Goal: Task Accomplishment & Management: Use online tool/utility

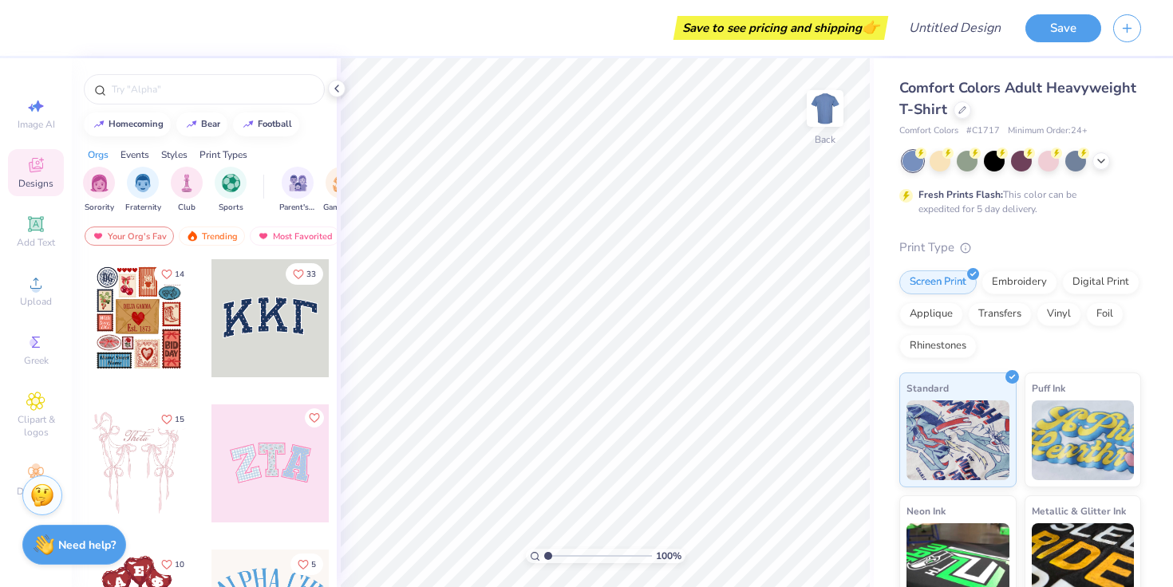
click at [266, 333] on div at bounding box center [270, 318] width 118 height 118
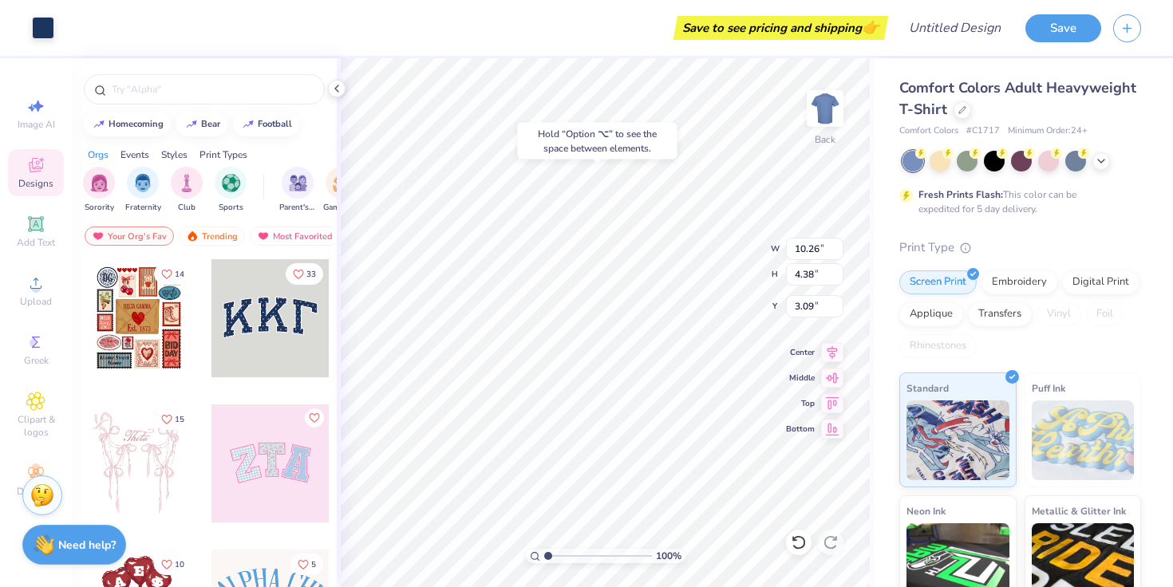
type input "3.00"
type input "10.44"
type input "4.58"
type input "4.10"
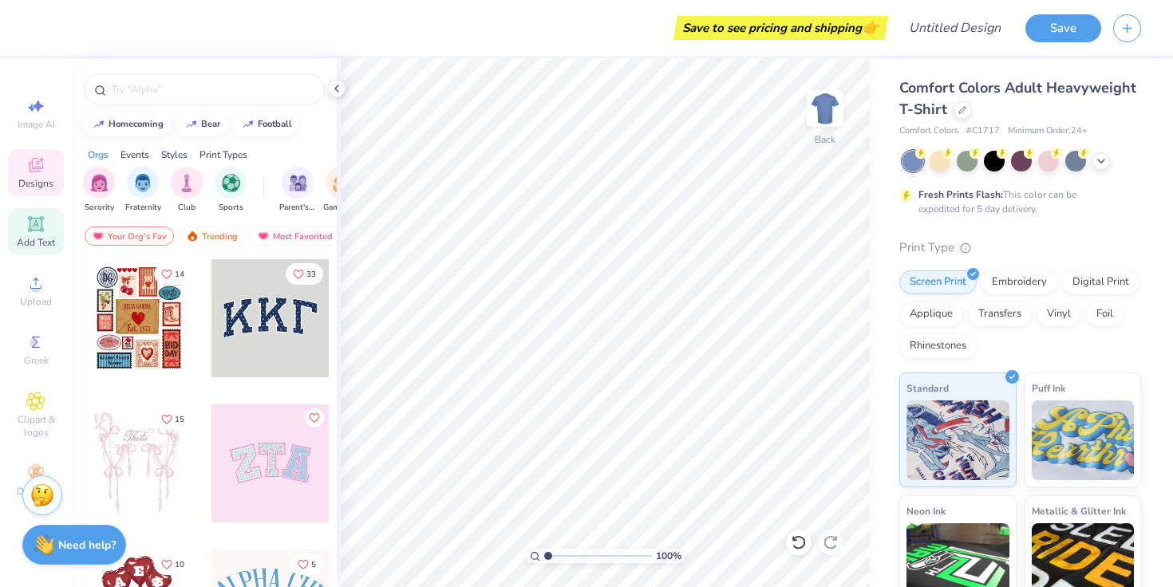
click at [34, 232] on icon at bounding box center [35, 224] width 19 height 19
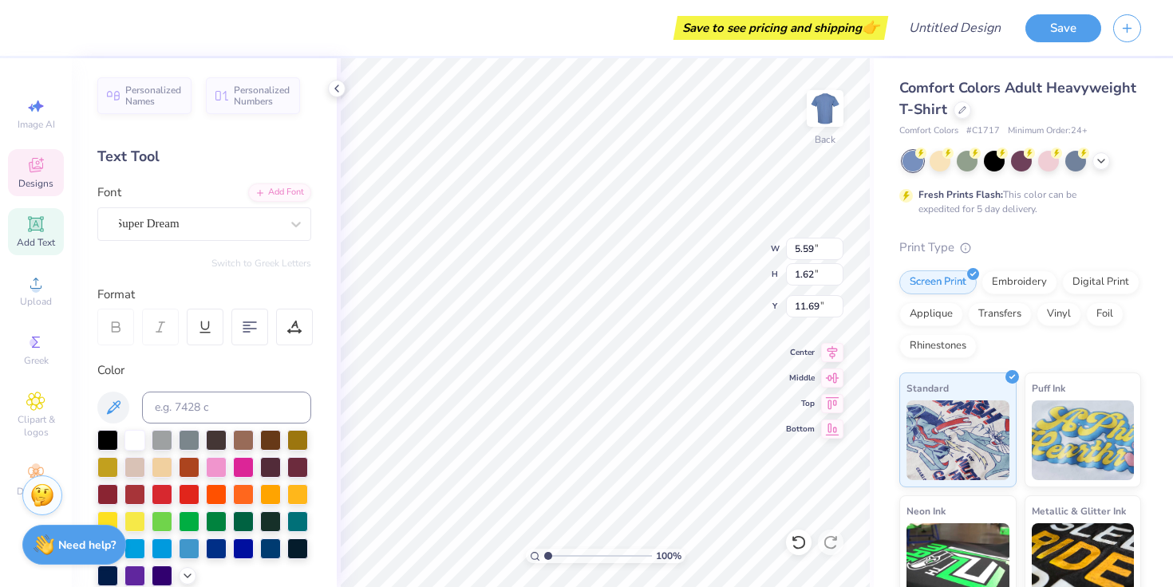
click at [29, 177] on span "Designs" at bounding box center [35, 183] width 35 height 13
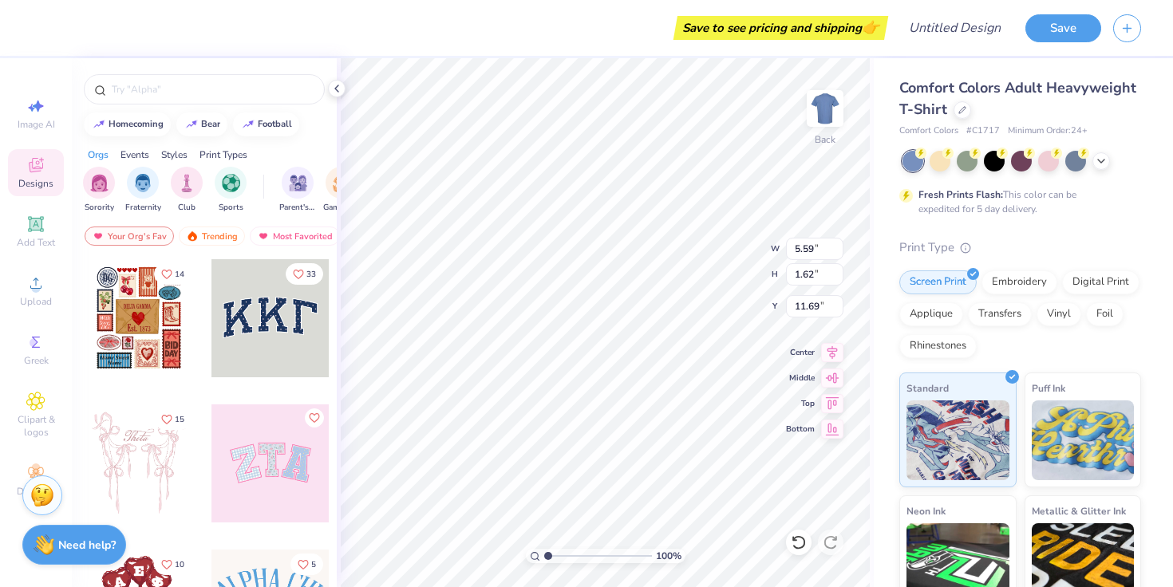
click at [286, 349] on div at bounding box center [270, 318] width 118 height 118
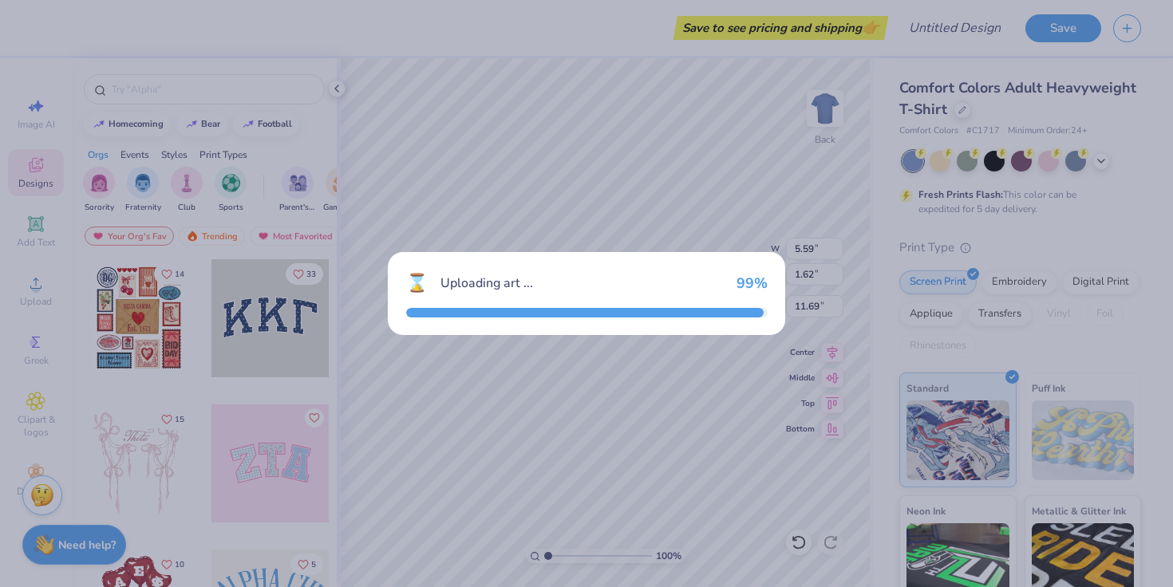
type input "10.44"
type input "4.58"
type input "3.00"
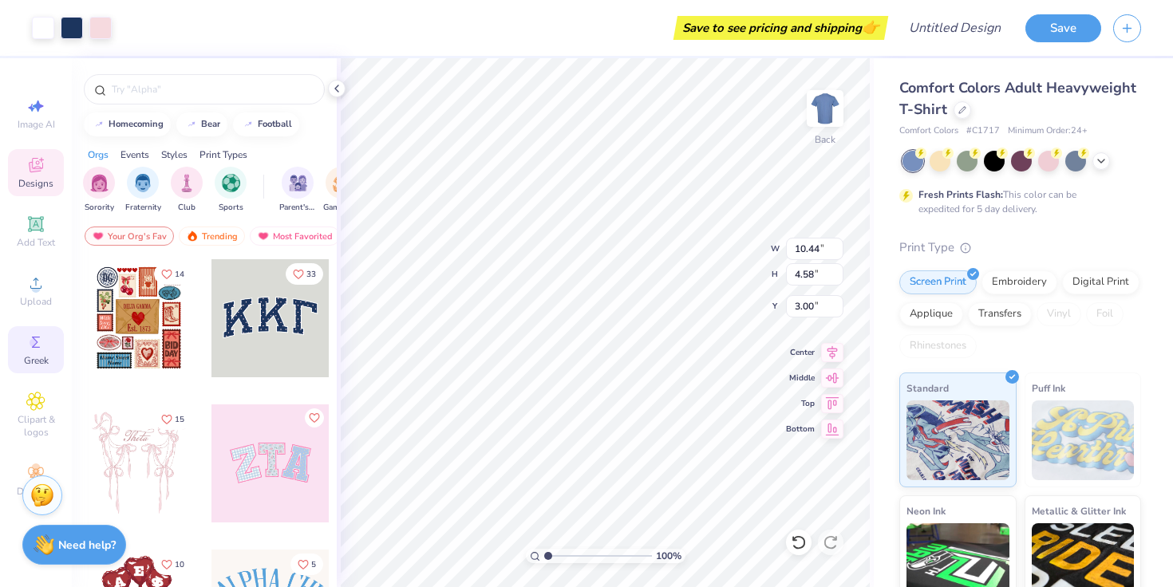
click at [41, 350] on icon at bounding box center [35, 342] width 19 height 19
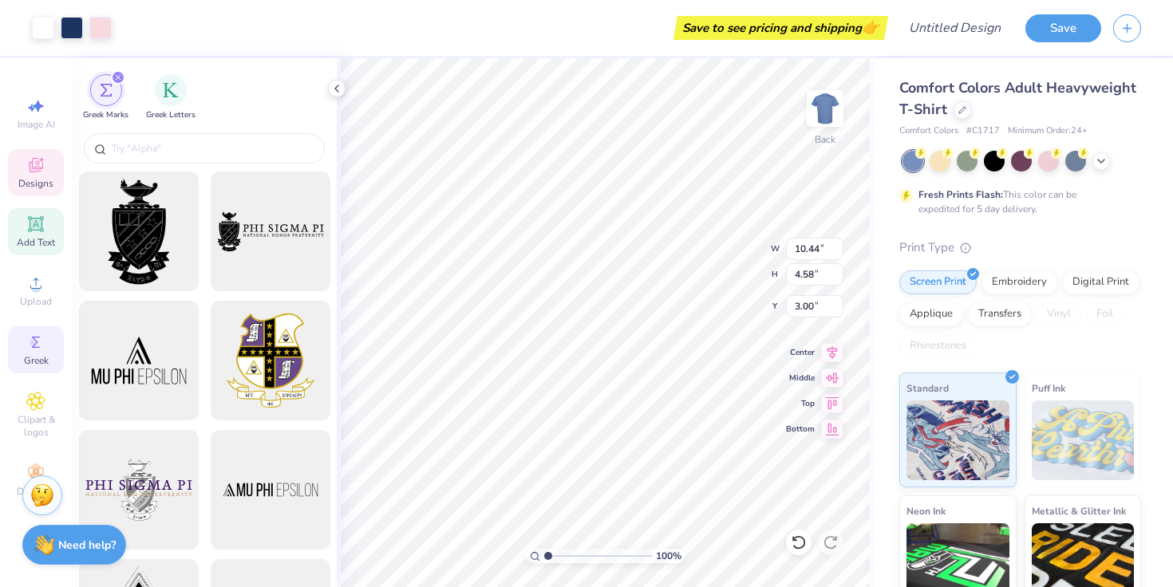
click at [39, 225] on icon at bounding box center [36, 224] width 12 height 12
type input "5.59"
type input "1.62"
type input "11.69"
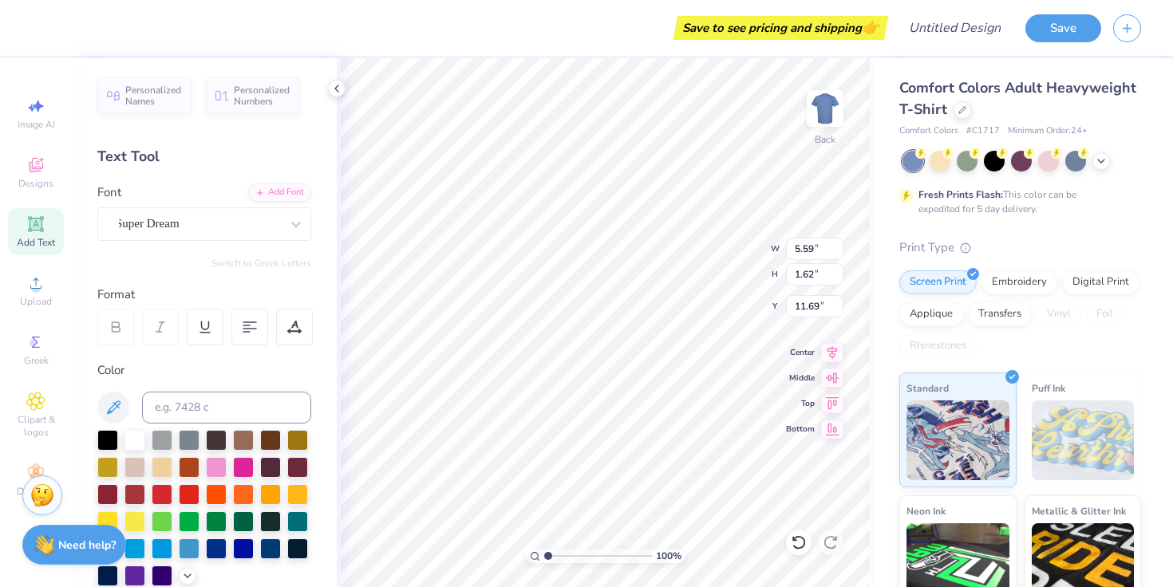
type input "10.44"
type input "4.58"
type input "4.15"
type input "5.59"
type input "1.62"
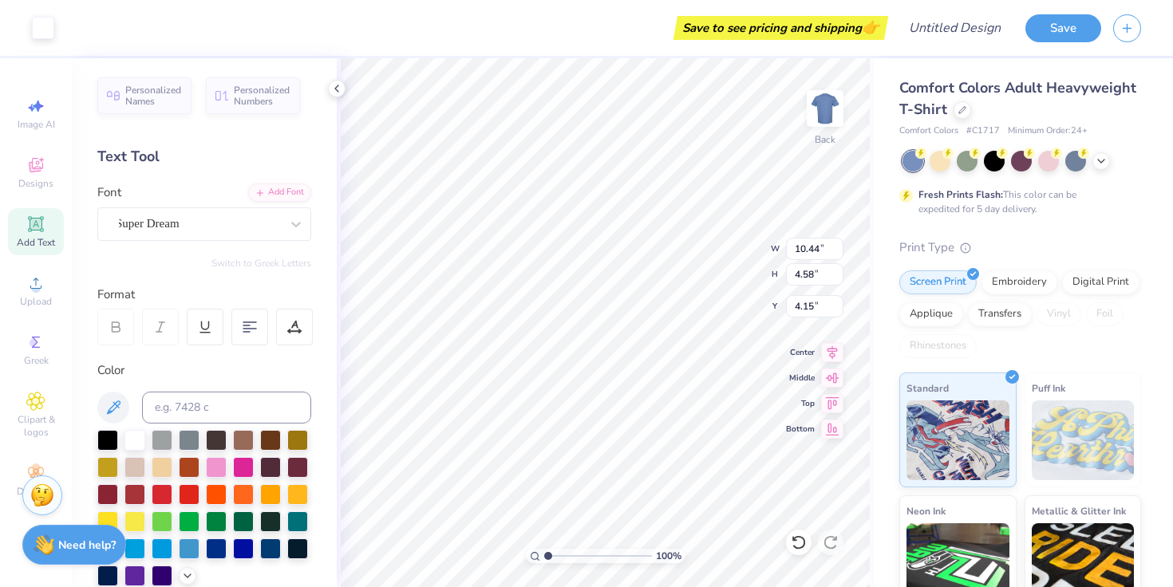
type input "11.69"
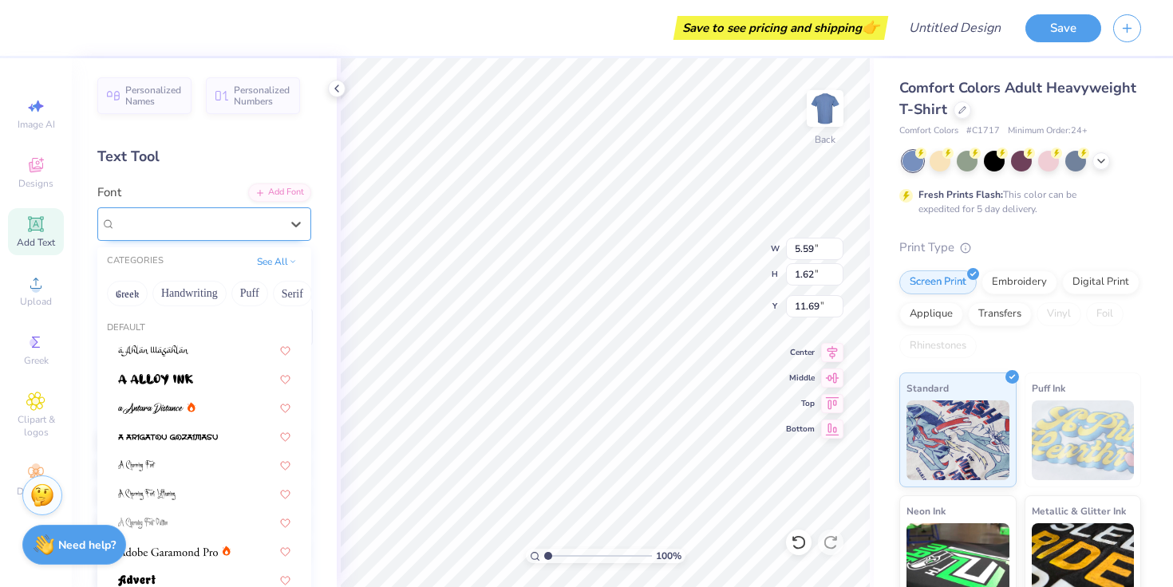
click at [156, 223] on span "Super Dream" at bounding box center [148, 224] width 64 height 18
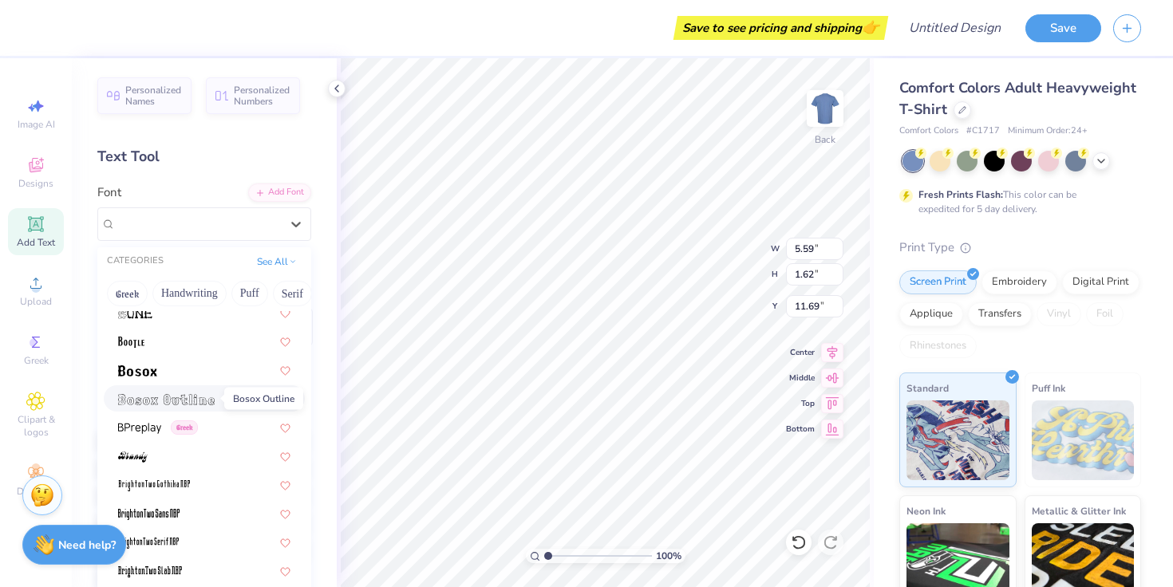
scroll to position [1044, 0]
click at [191, 378] on div at bounding box center [204, 368] width 201 height 26
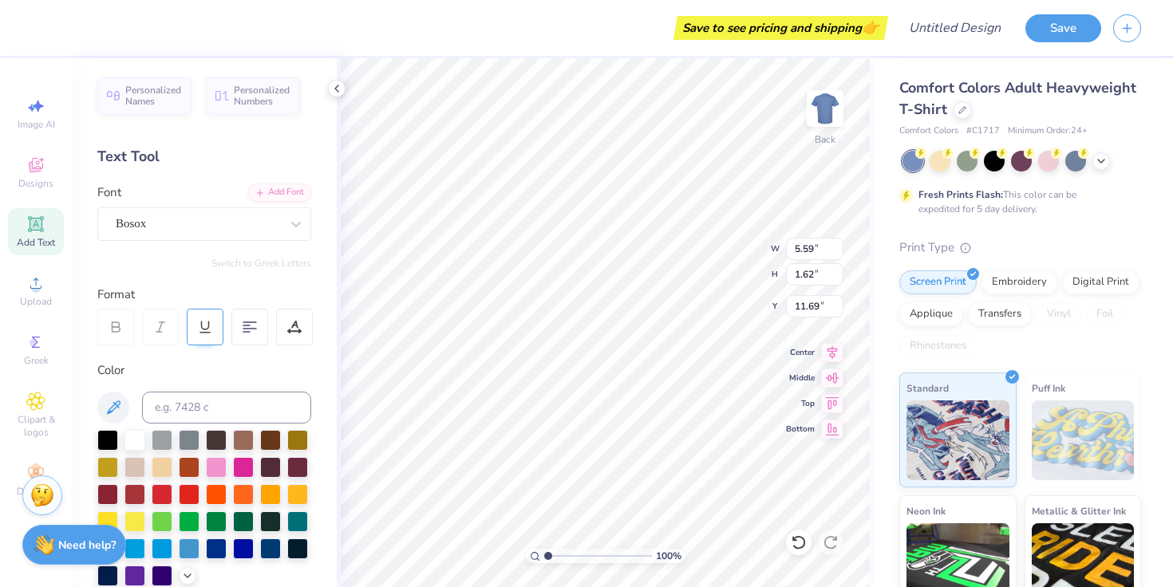
type input "4.11"
type input "1.29"
type input "9.79"
type input "5.59"
type input "1.62"
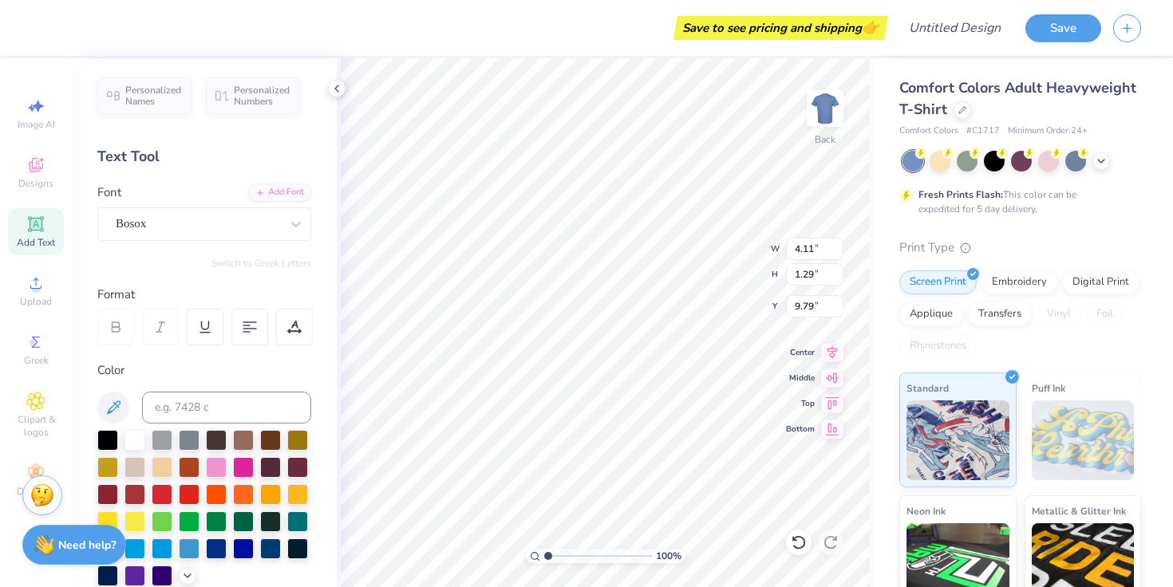
type input "11.69"
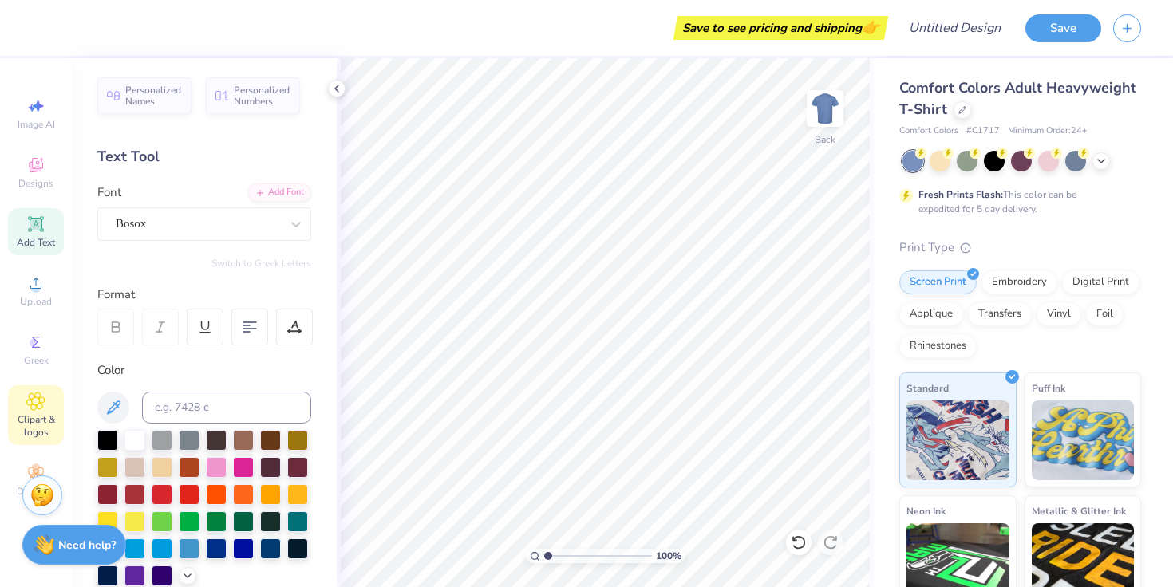
scroll to position [0, 0]
click at [1098, 161] on icon at bounding box center [1101, 159] width 13 height 13
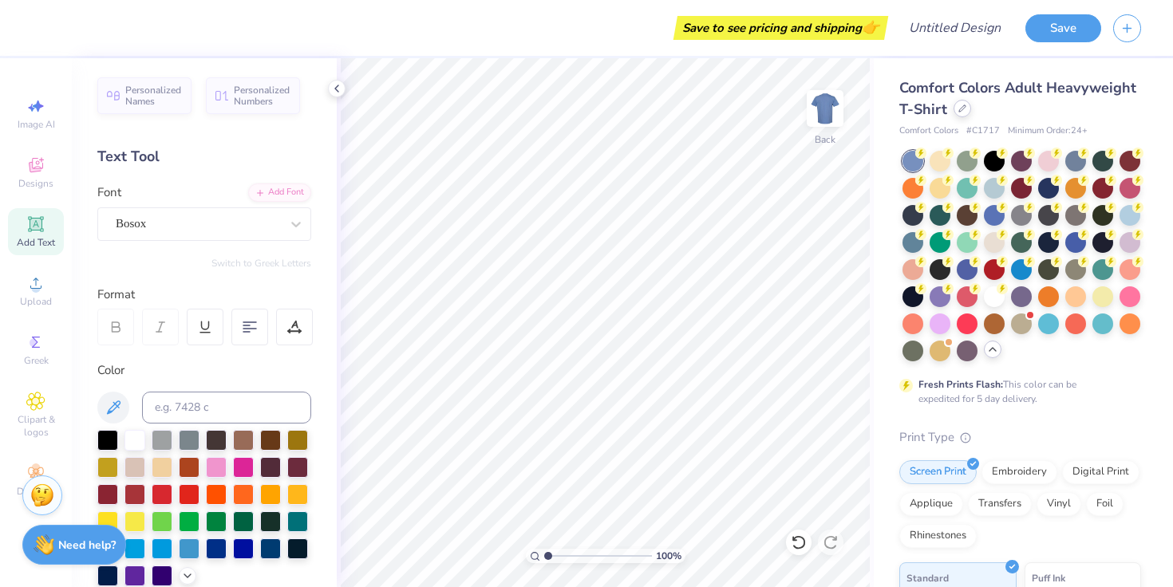
click at [961, 108] on icon at bounding box center [962, 109] width 8 height 8
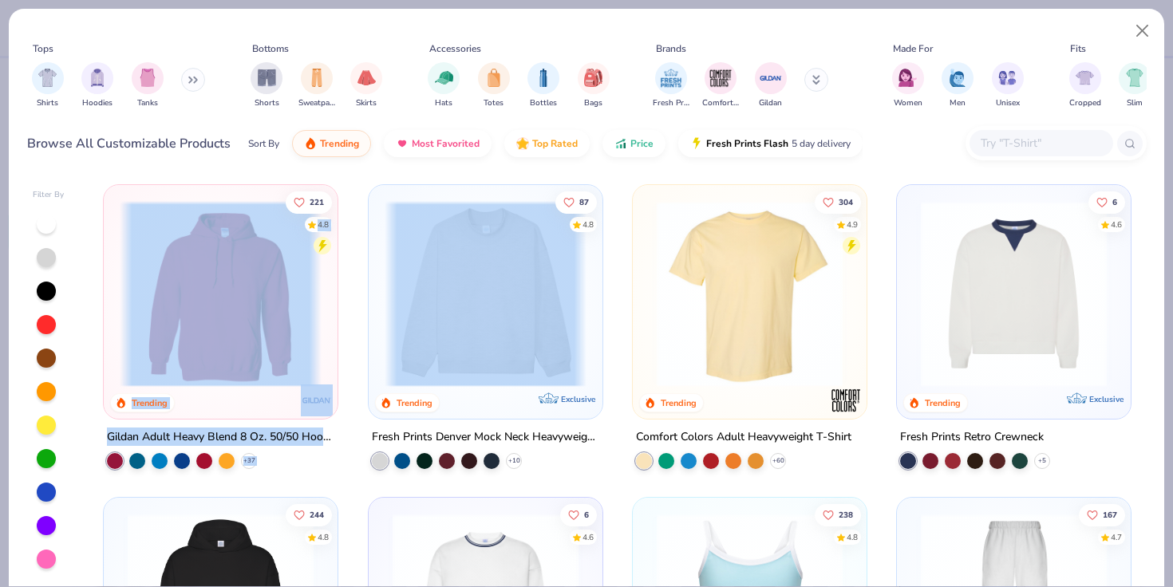
click at [518, 252] on div "221 4.8 Trending Gildan Adult Heavy Blend 8 Oz. 50/50 Hooded Sweatshirt + 37 87…" at bounding box center [618, 392] width 1058 height 432
click at [499, 296] on img at bounding box center [486, 294] width 202 height 186
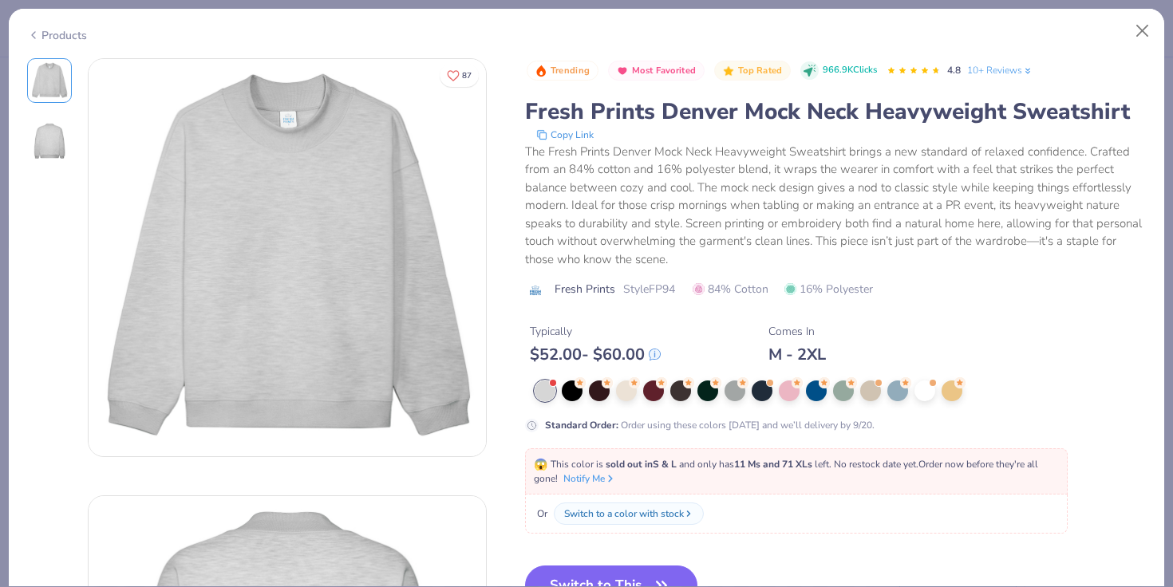
click at [538, 546] on div "Trending Most Favorited Top Rated 966.9K Clicks 4.8 10+ Reviews Fresh Prints De…" at bounding box center [835, 345] width 621 height 574
click at [540, 566] on button "Switch to This" at bounding box center [611, 586] width 173 height 40
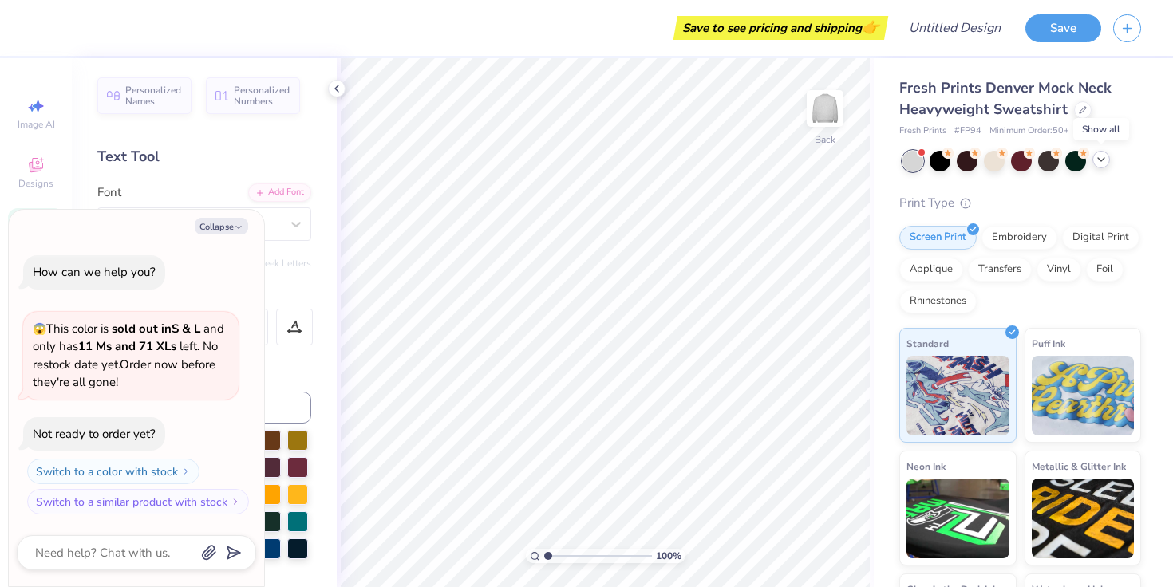
click at [1108, 161] on div at bounding box center [1101, 160] width 18 height 18
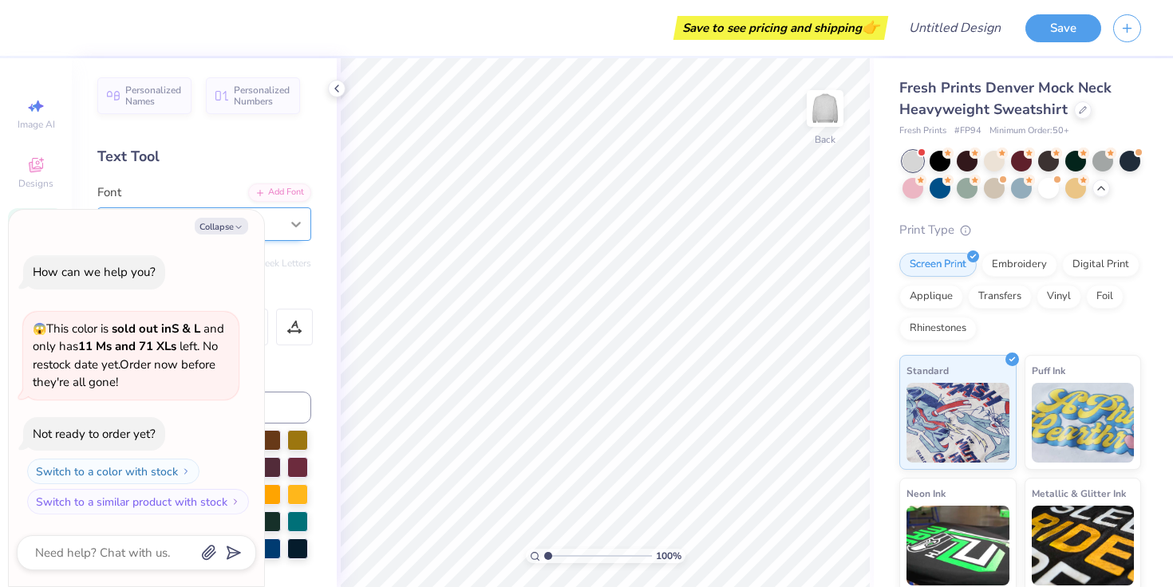
click at [283, 219] on div at bounding box center [296, 224] width 29 height 29
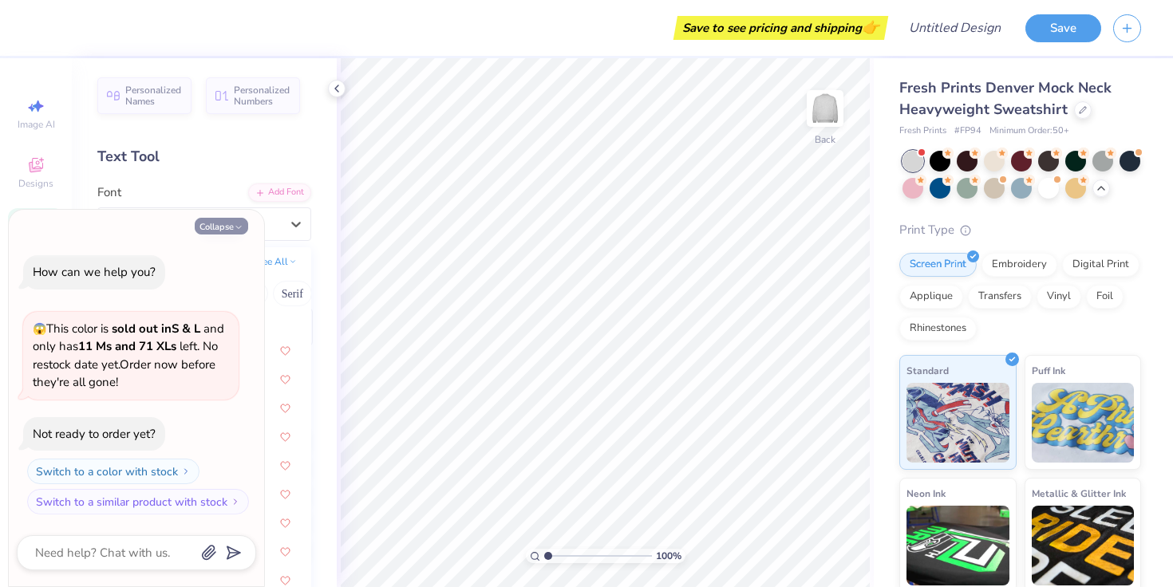
click at [247, 228] on button "Collapse" at bounding box center [221, 226] width 53 height 17
type textarea "x"
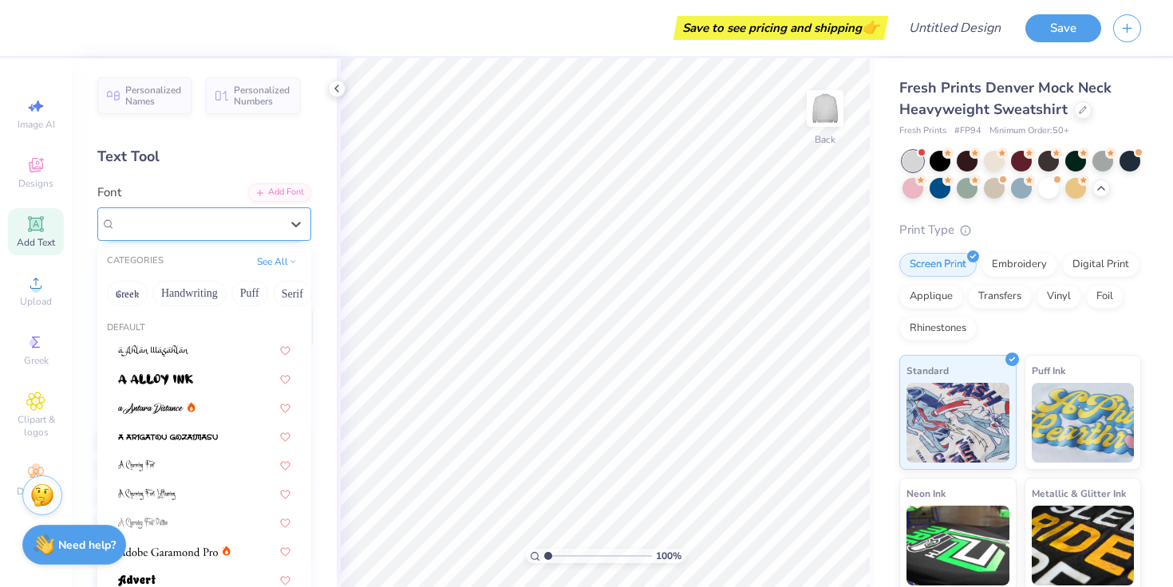
click at [243, 235] on div "Bosox" at bounding box center [204, 224] width 214 height 34
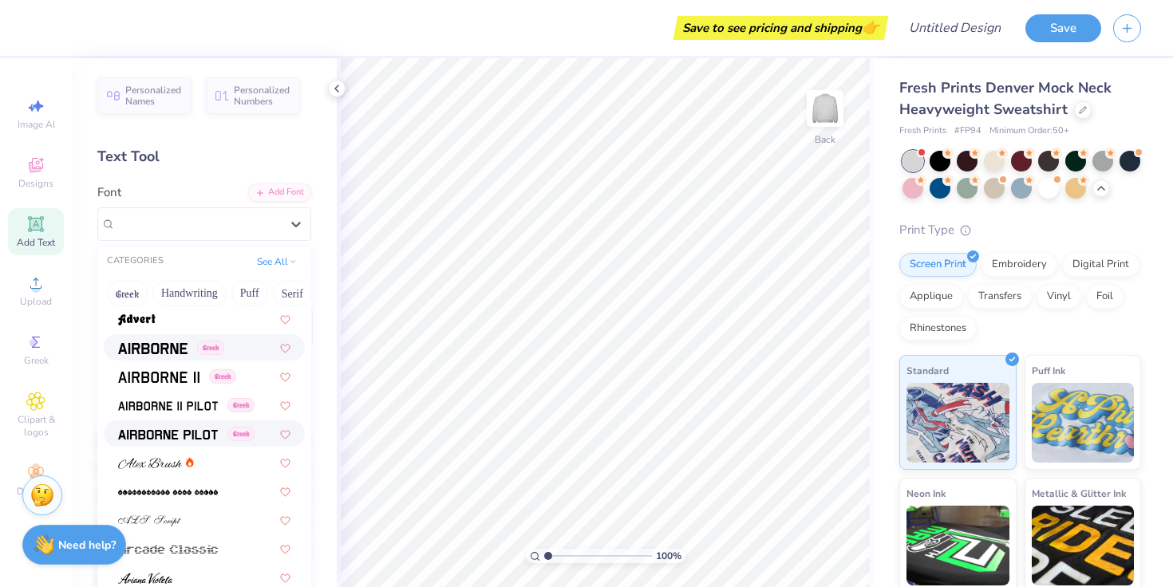
scroll to position [264, 0]
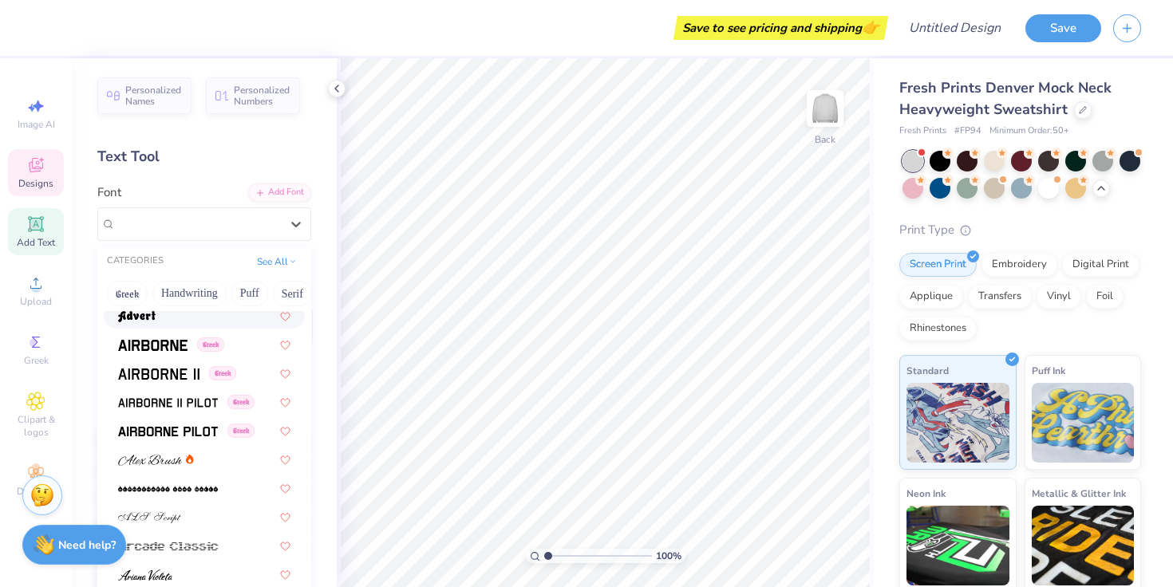
click at [25, 164] on div "Designs" at bounding box center [36, 172] width 56 height 47
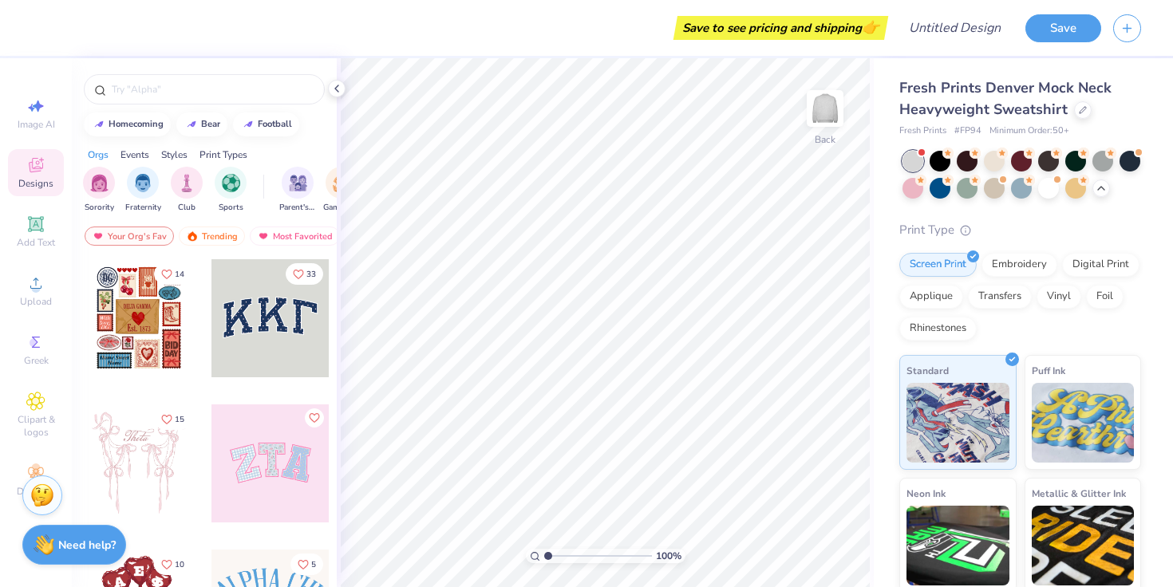
click at [281, 341] on div at bounding box center [270, 318] width 118 height 118
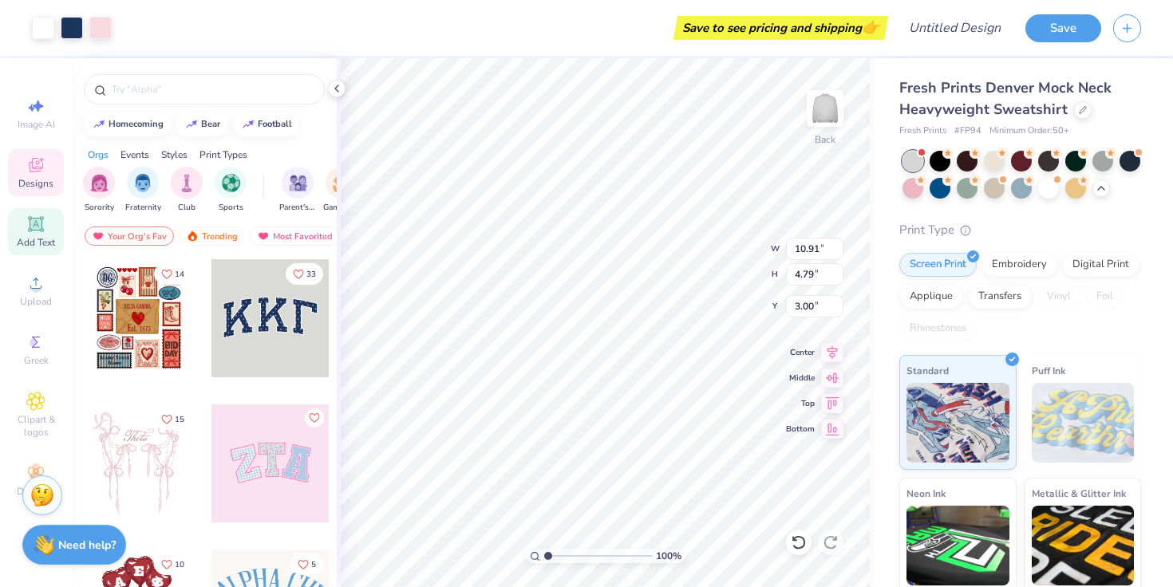
click at [42, 214] on div "Add Text" at bounding box center [36, 231] width 56 height 47
type input "5.84"
type input "1.69"
type input "9.15"
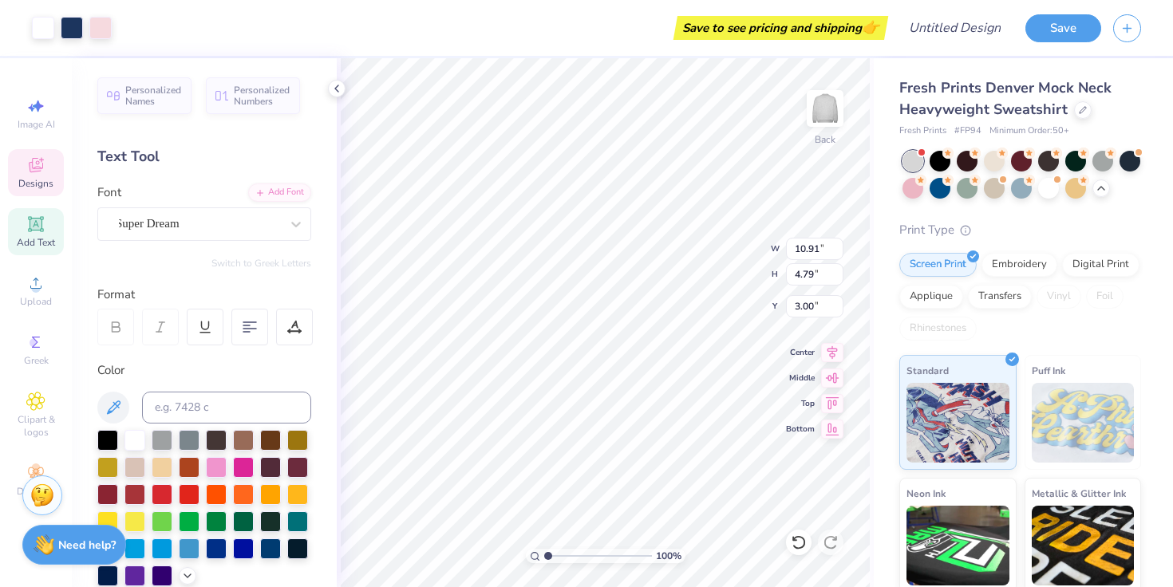
type input "2.33"
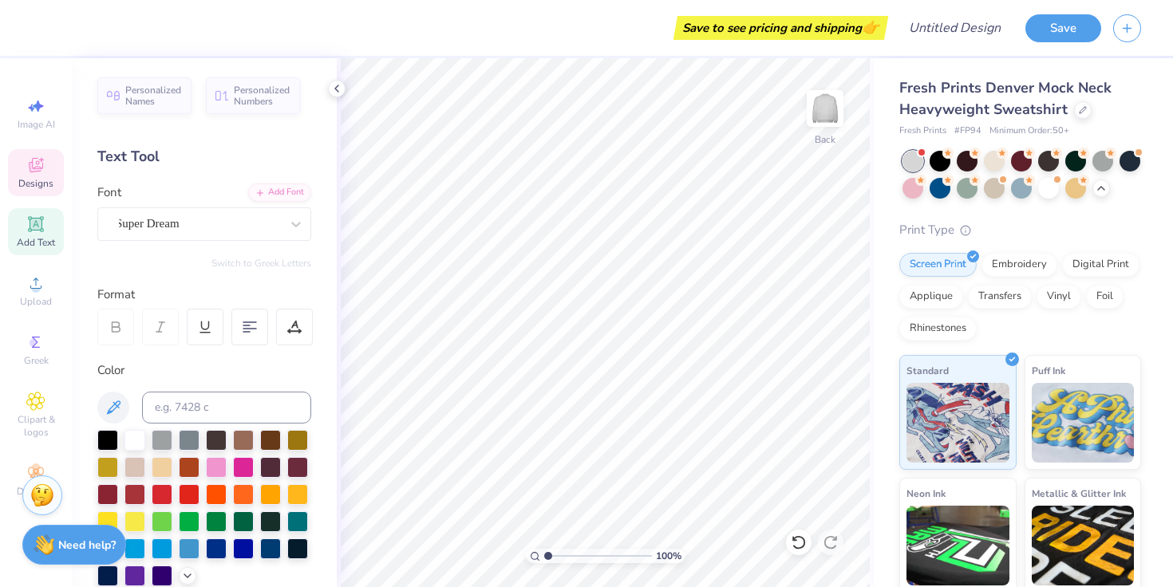
click at [57, 150] on div "Designs" at bounding box center [36, 172] width 56 height 47
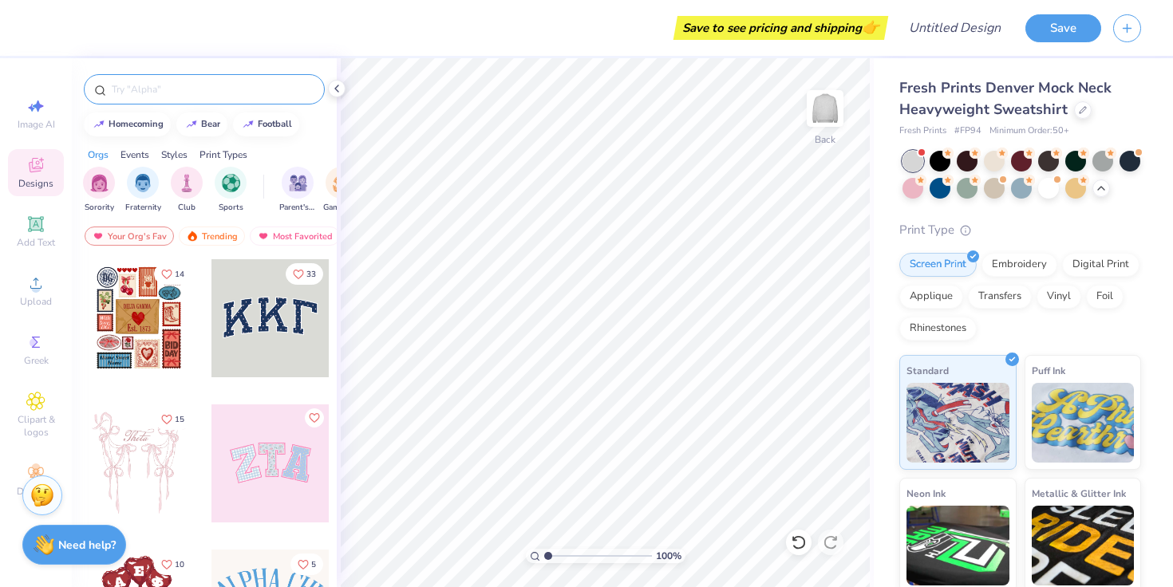
click at [172, 89] on input "text" at bounding box center [212, 89] width 204 height 16
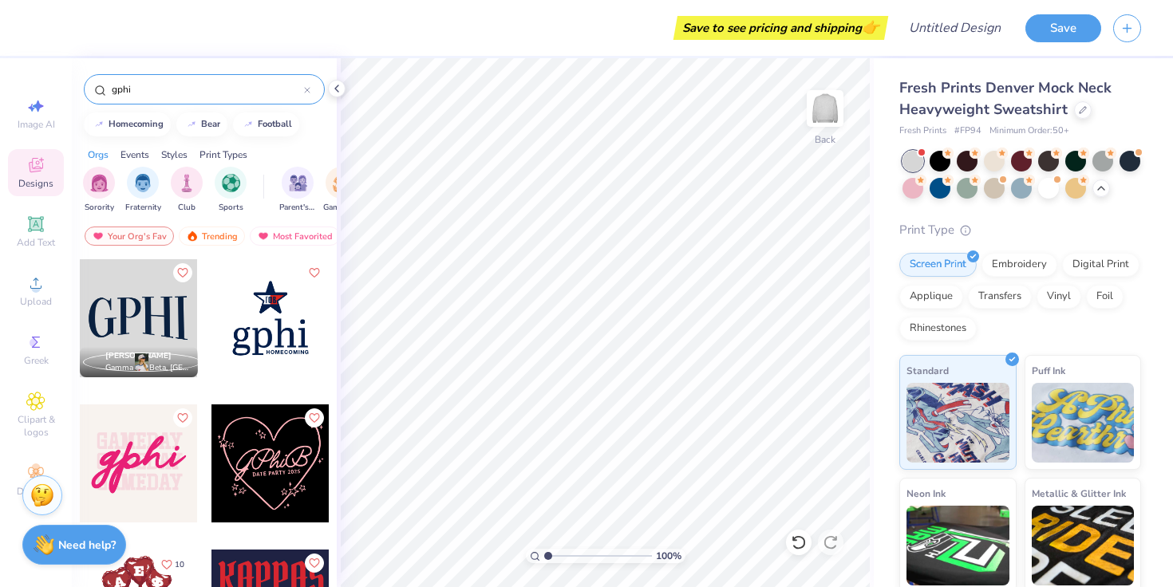
scroll to position [-2, 0]
click at [160, 90] on input "gphi" at bounding box center [207, 89] width 194 height 16
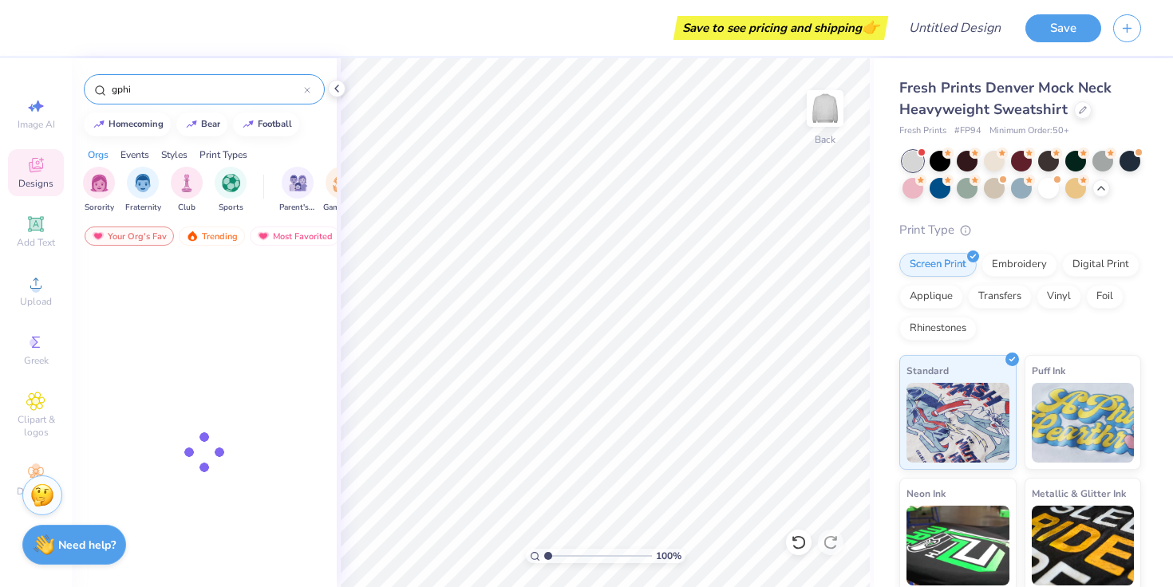
click at [160, 90] on input "gphi" at bounding box center [207, 89] width 194 height 16
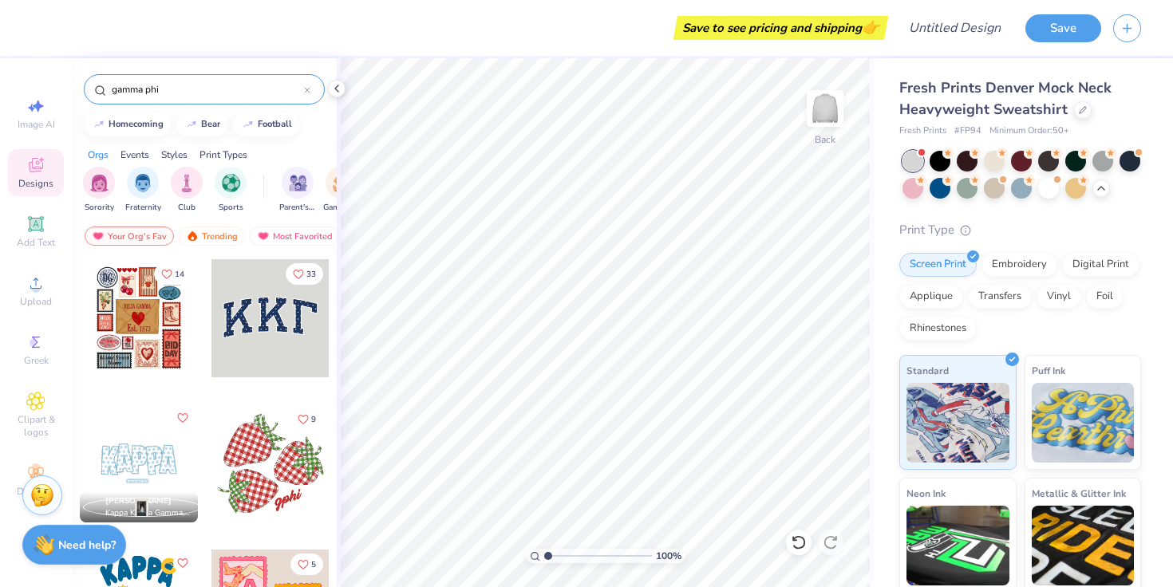
type input "gamma phi"
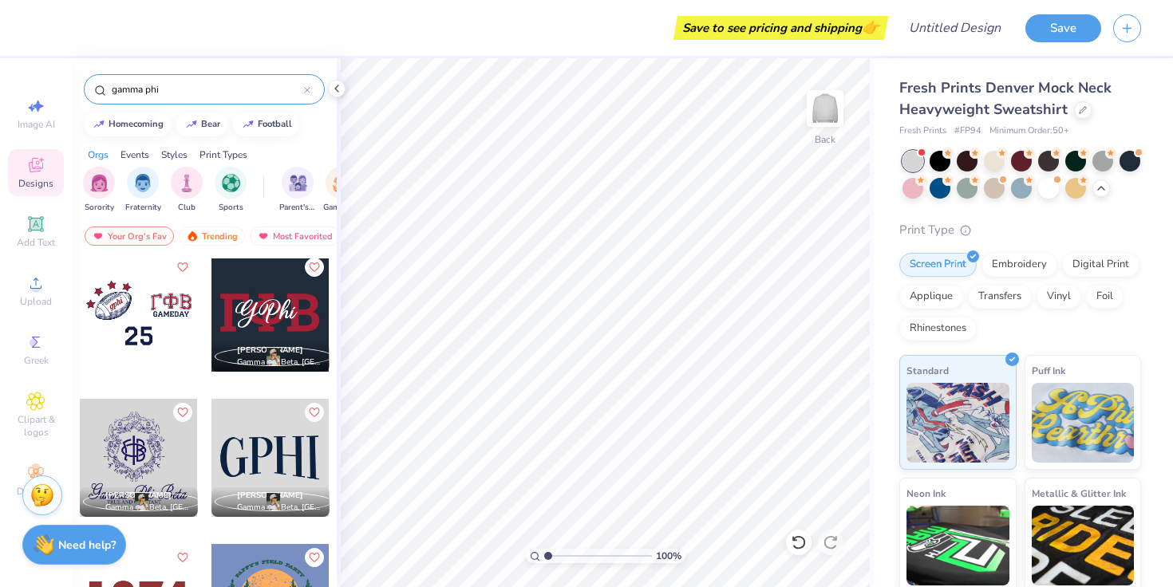
scroll to position [150, 0]
click at [294, 463] on div at bounding box center [270, 459] width 118 height 118
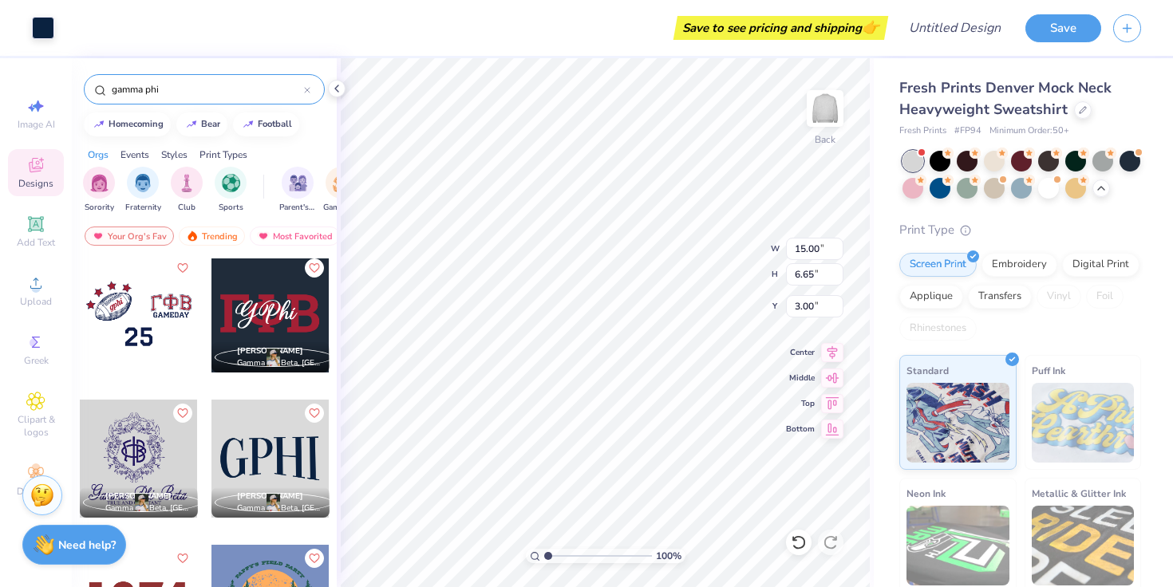
type input "9.49"
type input "4.20"
type input "1.85"
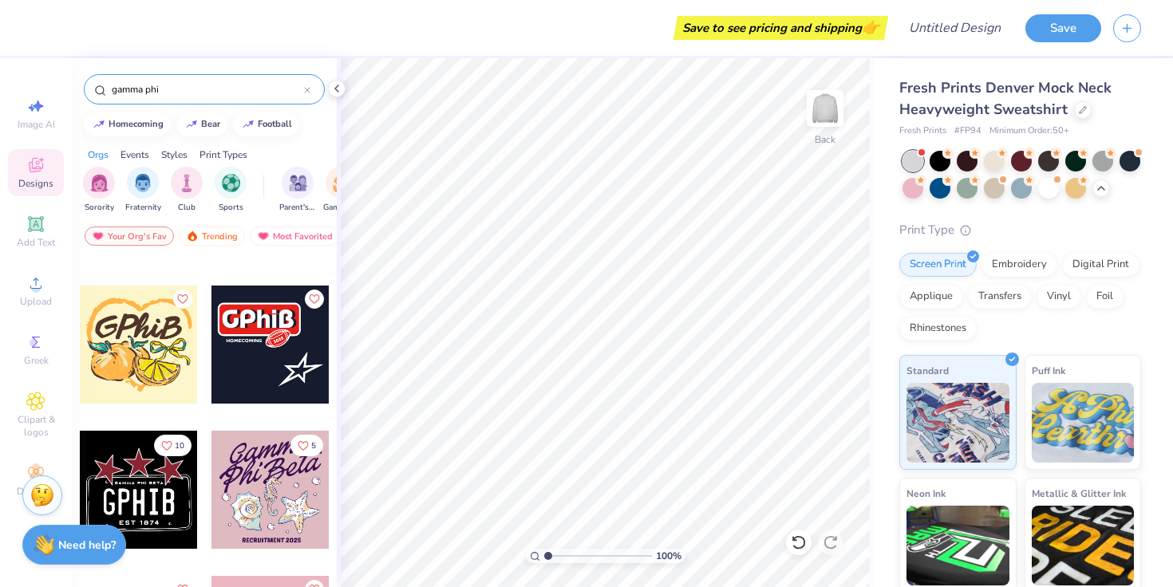
scroll to position [1022, 0]
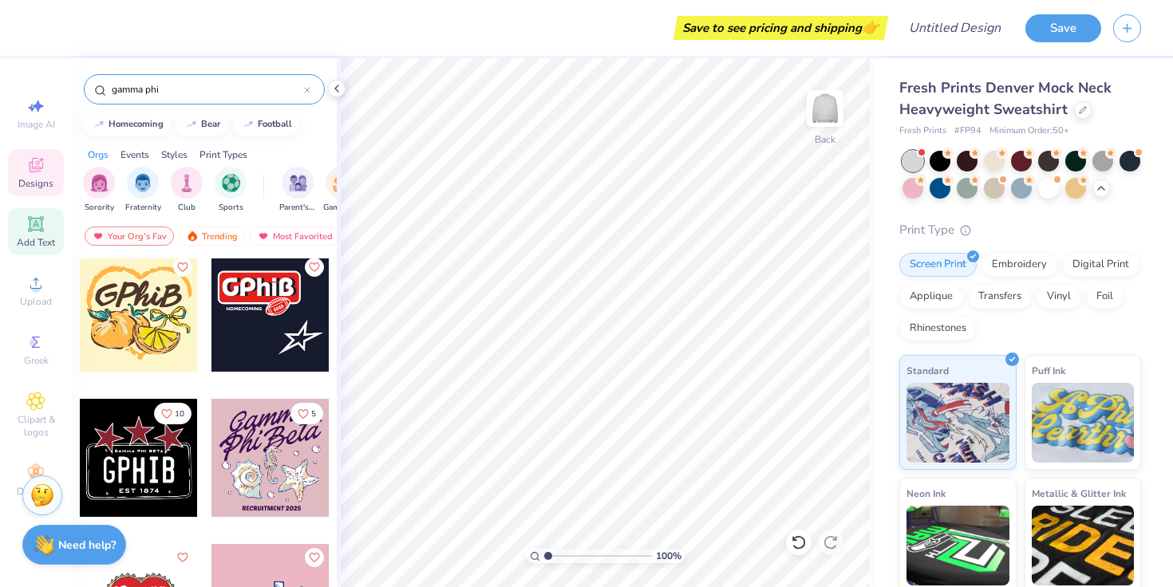
click at [43, 241] on span "Add Text" at bounding box center [36, 242] width 38 height 13
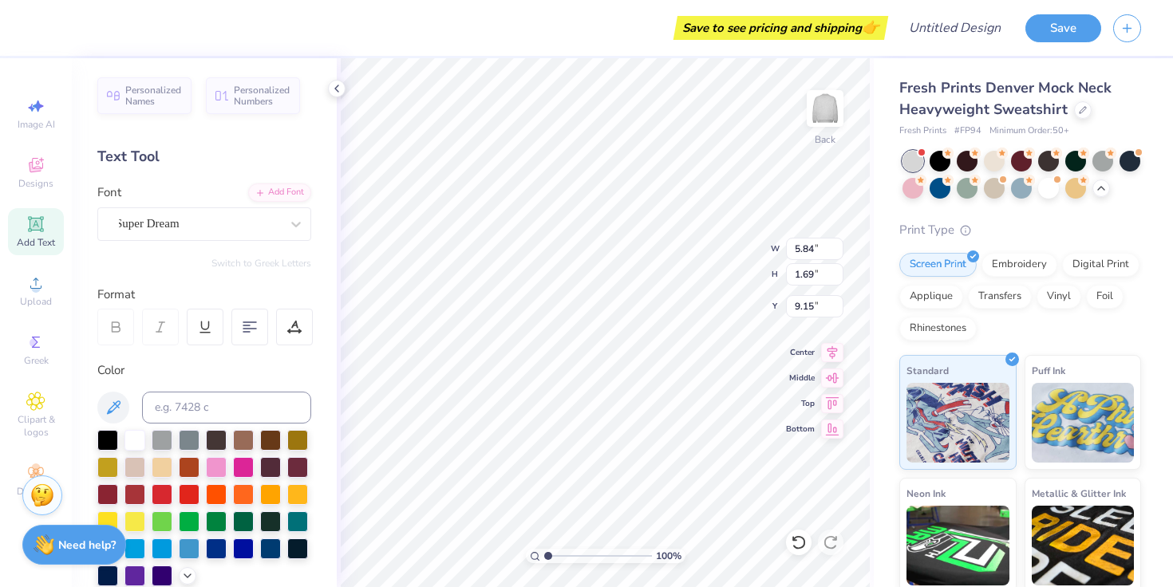
click at [223, 203] on div "Font Super Dream" at bounding box center [204, 211] width 214 height 57
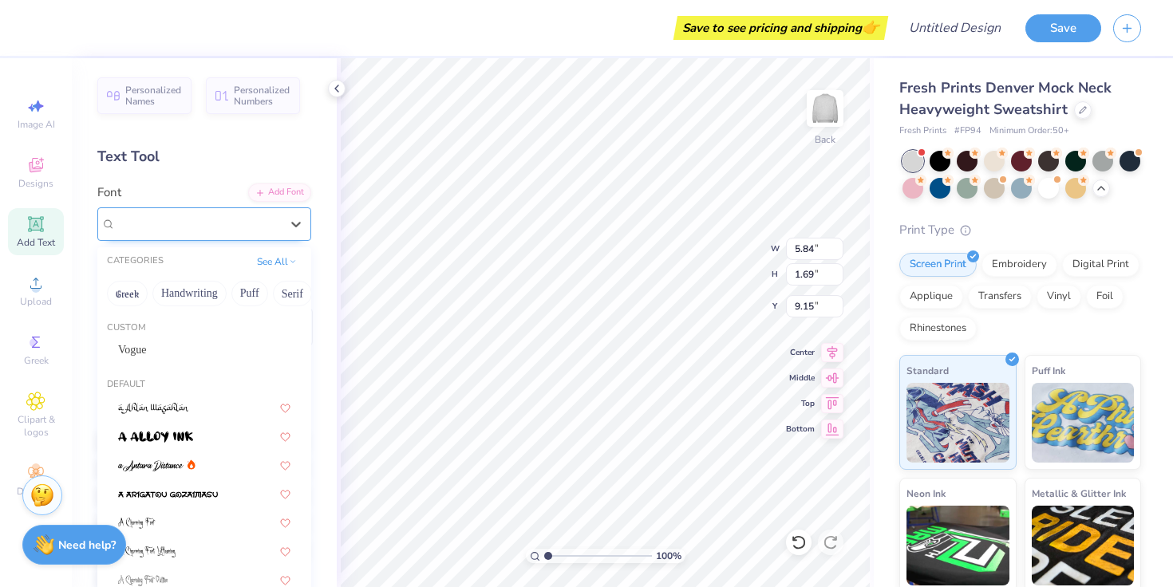
click at [226, 215] on div "Super Dream" at bounding box center [198, 223] width 168 height 25
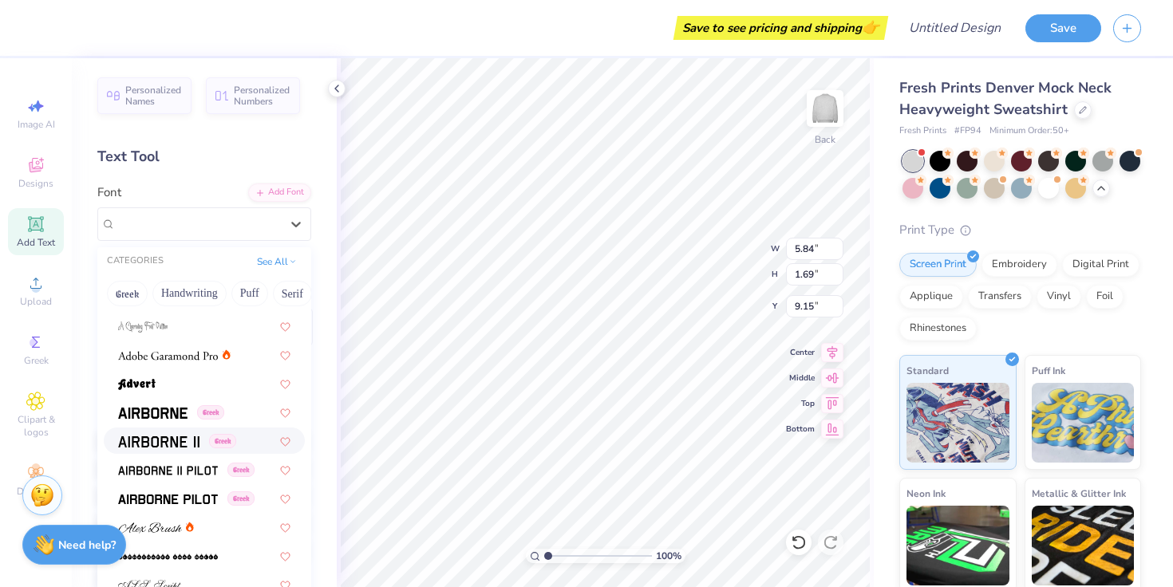
scroll to position [331, 0]
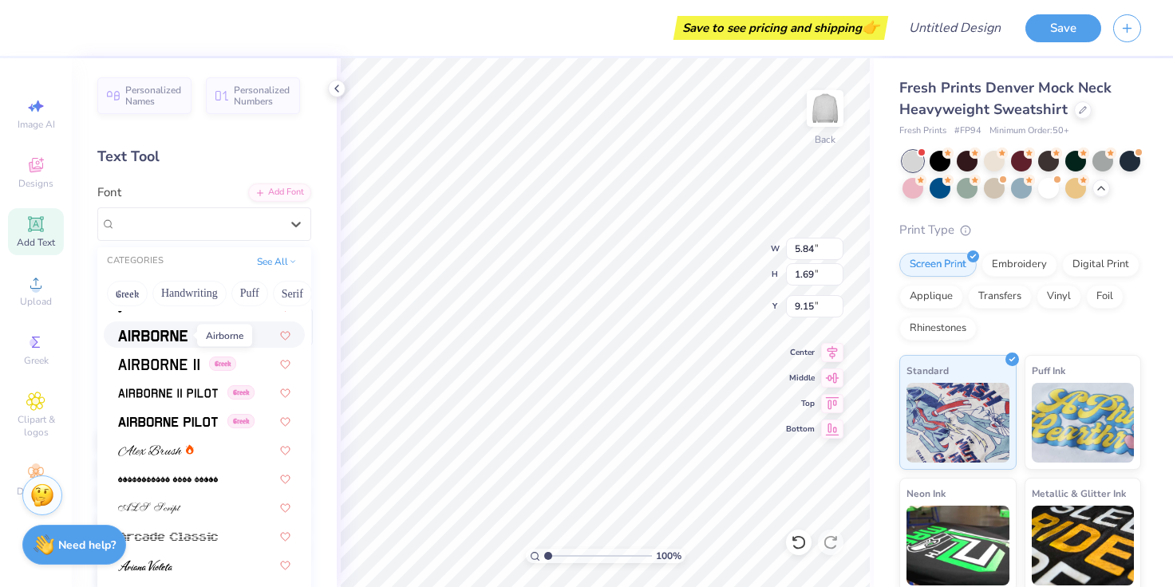
click at [164, 337] on img at bounding box center [152, 335] width 69 height 11
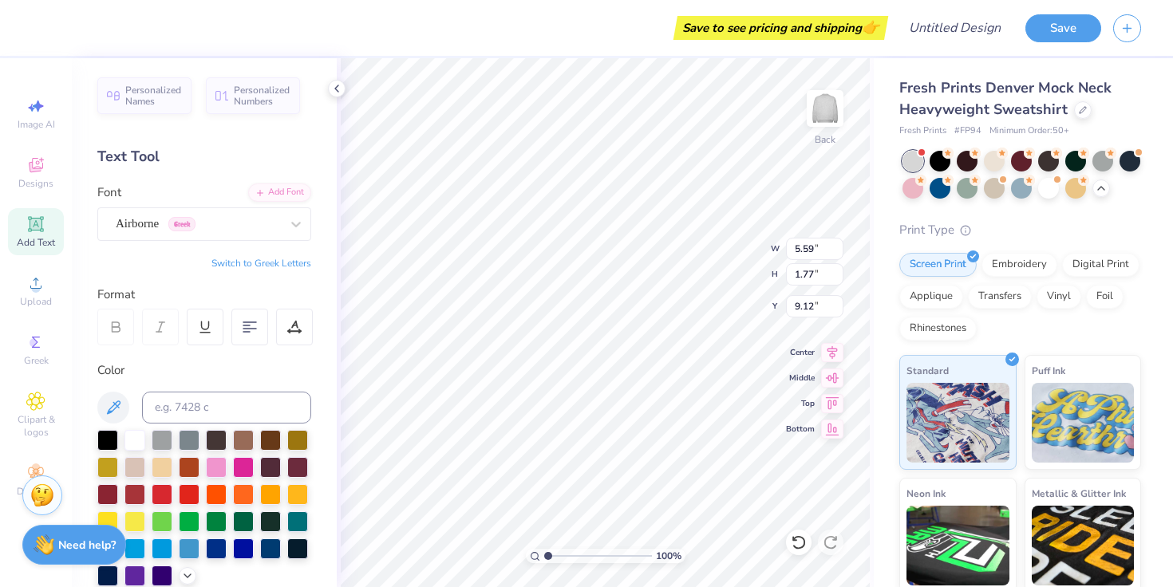
type input "5.59"
type input "1.77"
type input "9.12"
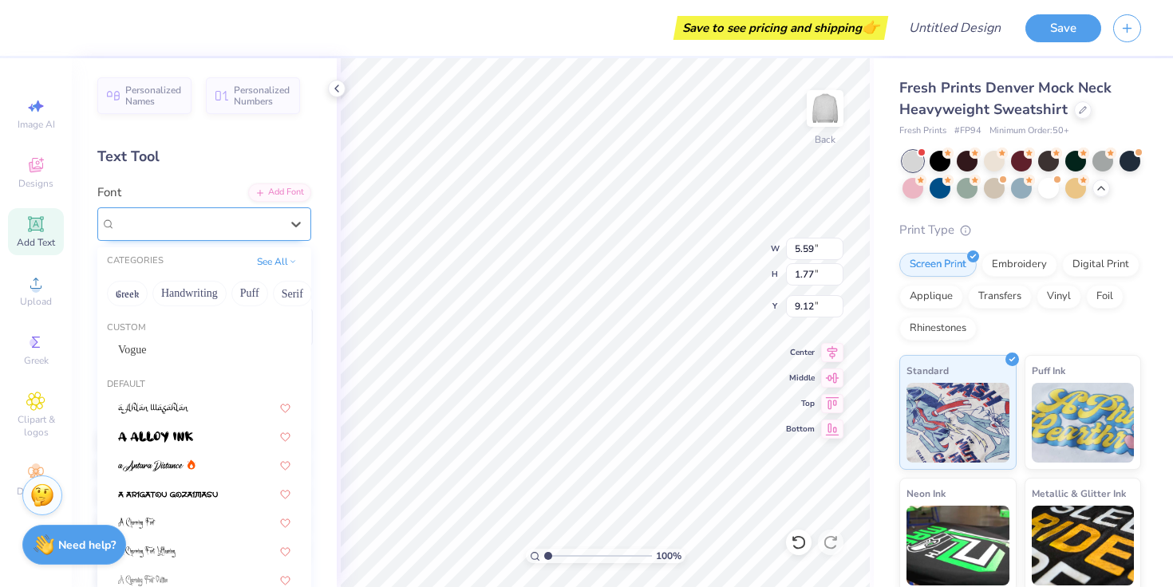
click at [176, 223] on div "Airborne Greek" at bounding box center [198, 223] width 168 height 25
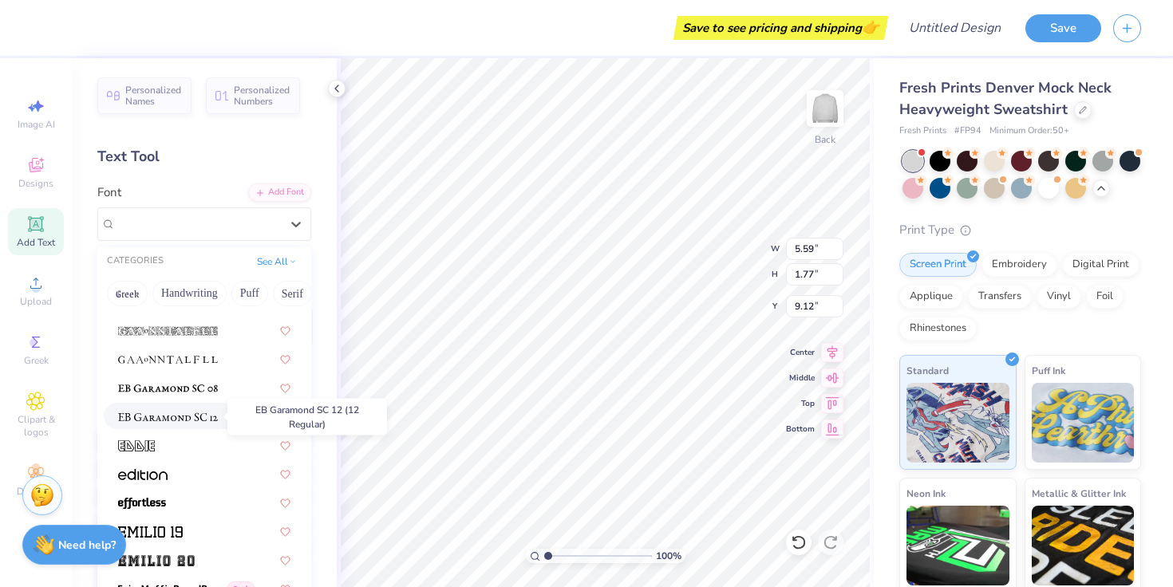
scroll to position [3189, 0]
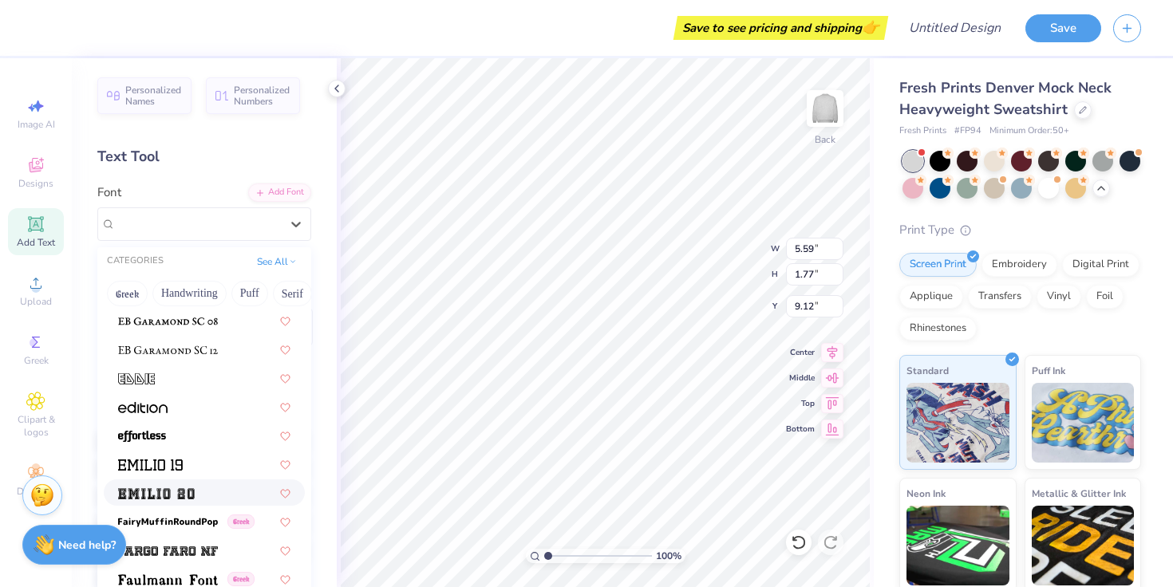
click at [168, 495] on img at bounding box center [156, 493] width 77 height 11
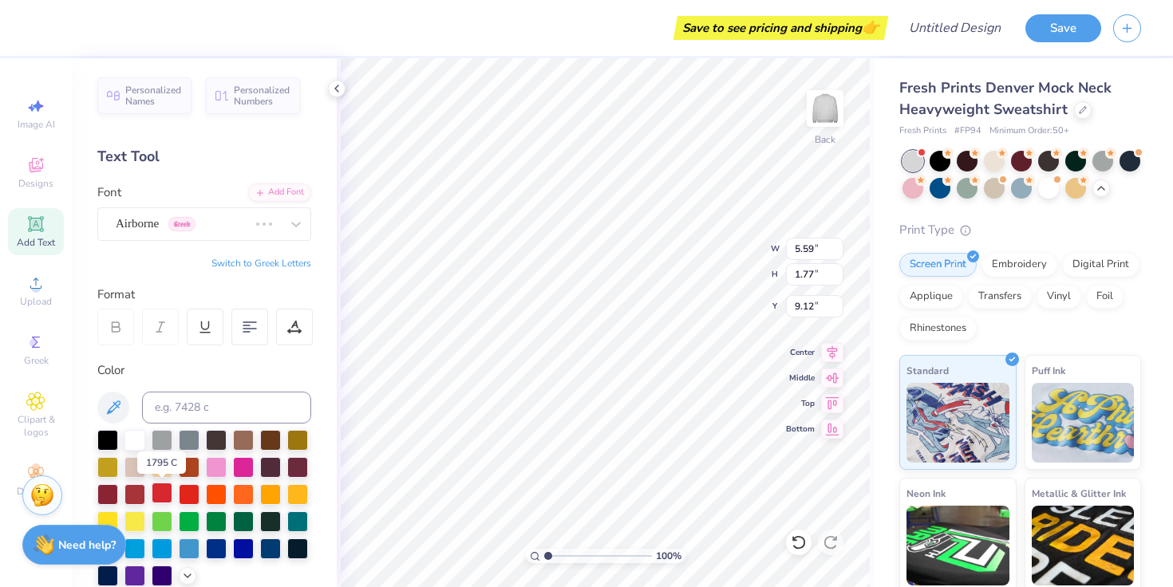
type input "7.71"
type input "2.21"
type input "8.89"
type textarea "GPHI"
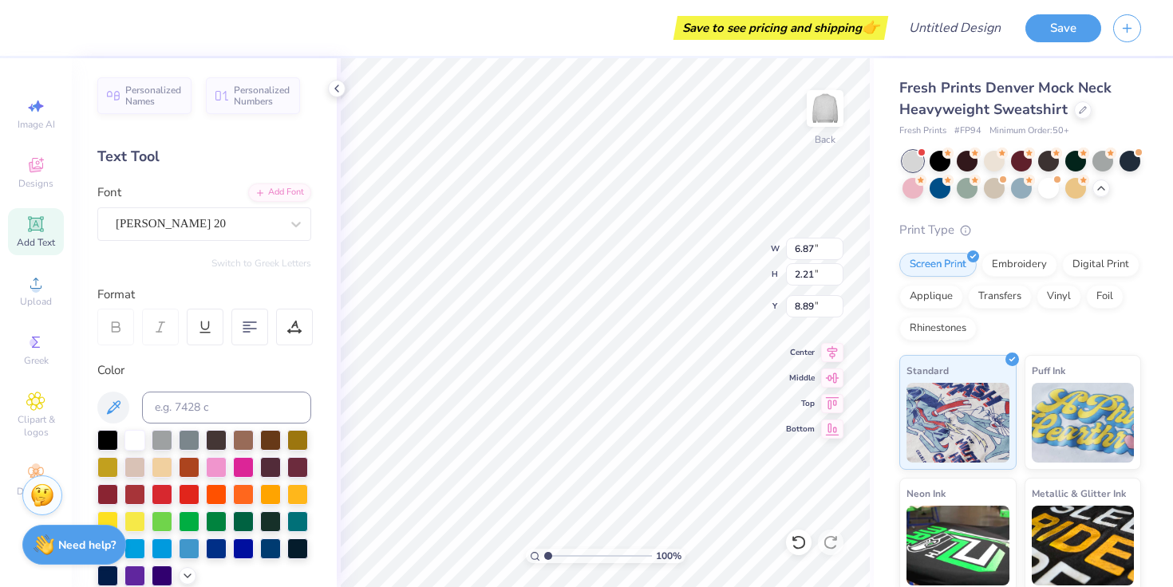
type input "10.75"
type input "3.46"
type input "3.00"
click at [837, 252] on input "10.74" at bounding box center [814, 249] width 57 height 22
click at [837, 252] on input "10.73" at bounding box center [814, 249] width 57 height 22
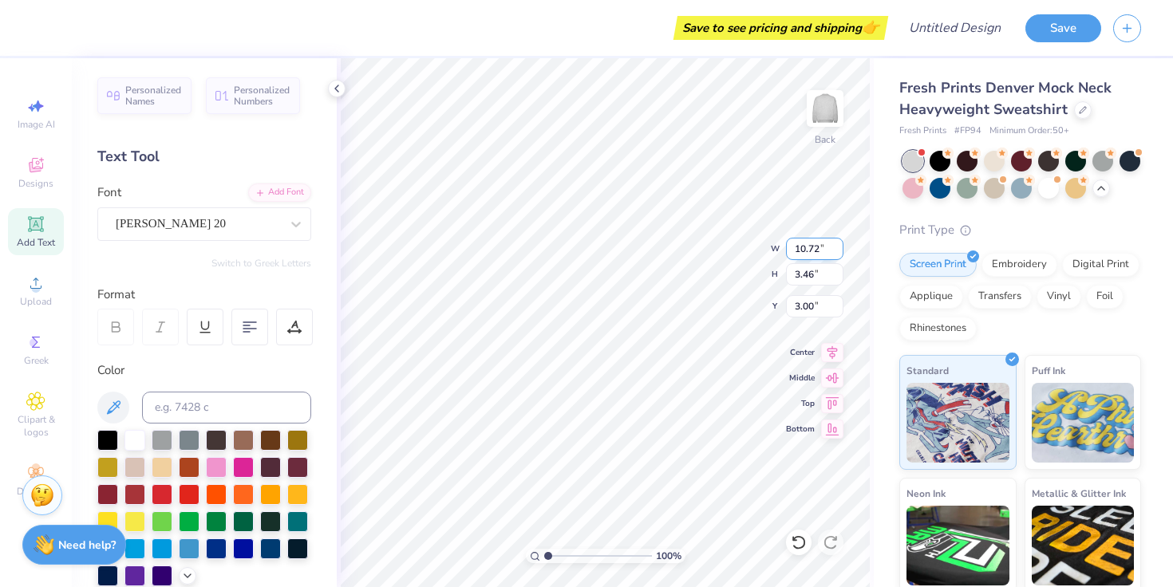
click at [837, 252] on input "10.72" at bounding box center [814, 249] width 57 height 22
type input "9.14"
click at [837, 252] on input "9.14" at bounding box center [814, 249] width 57 height 22
type input "2.95"
type input "3.26"
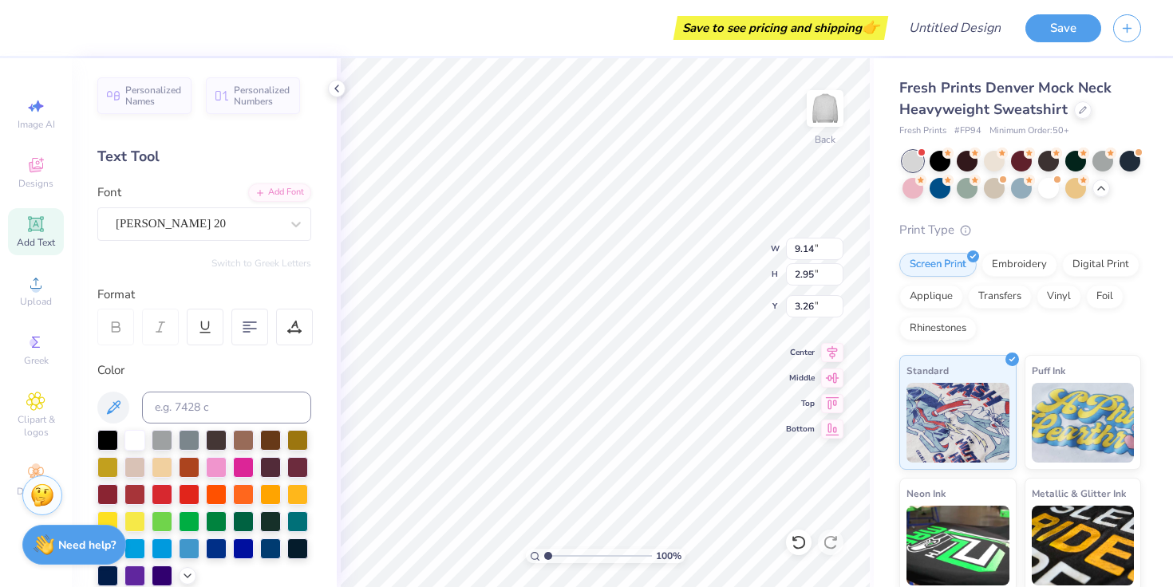
type input "9.93"
type input "3.20"
type input "2.67"
click at [40, 178] on span "Designs" at bounding box center [35, 183] width 35 height 13
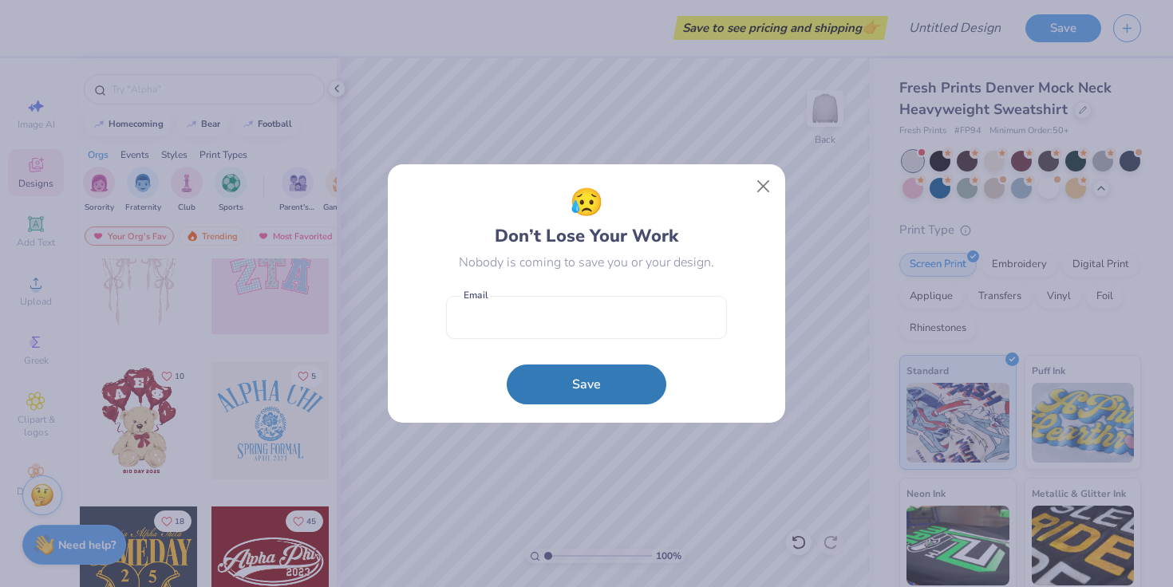
scroll to position [220, 0]
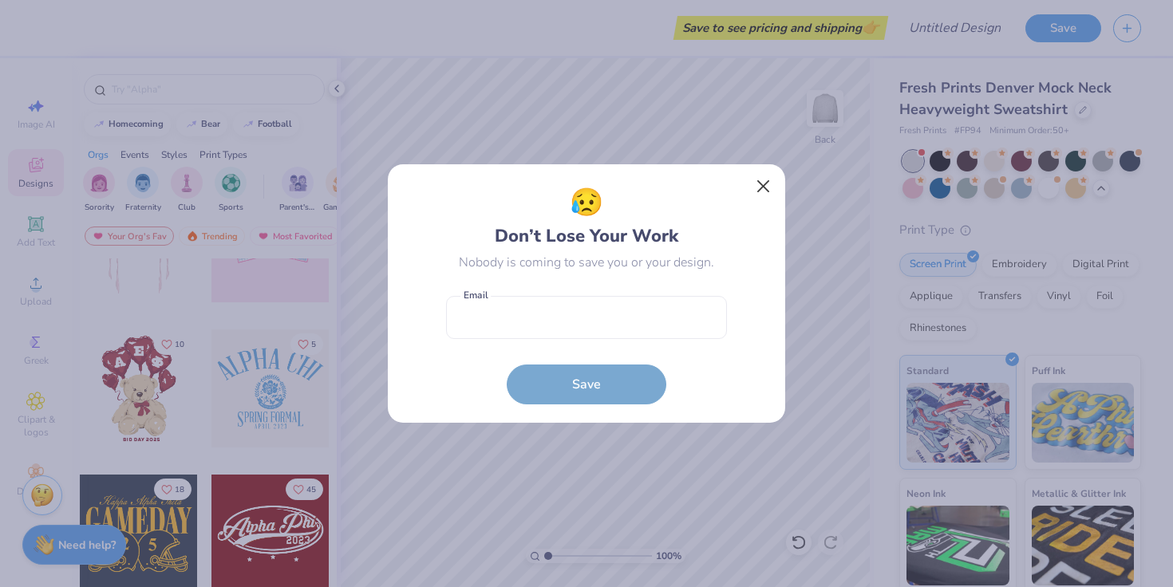
click at [763, 185] on button "Close" at bounding box center [763, 187] width 30 height 30
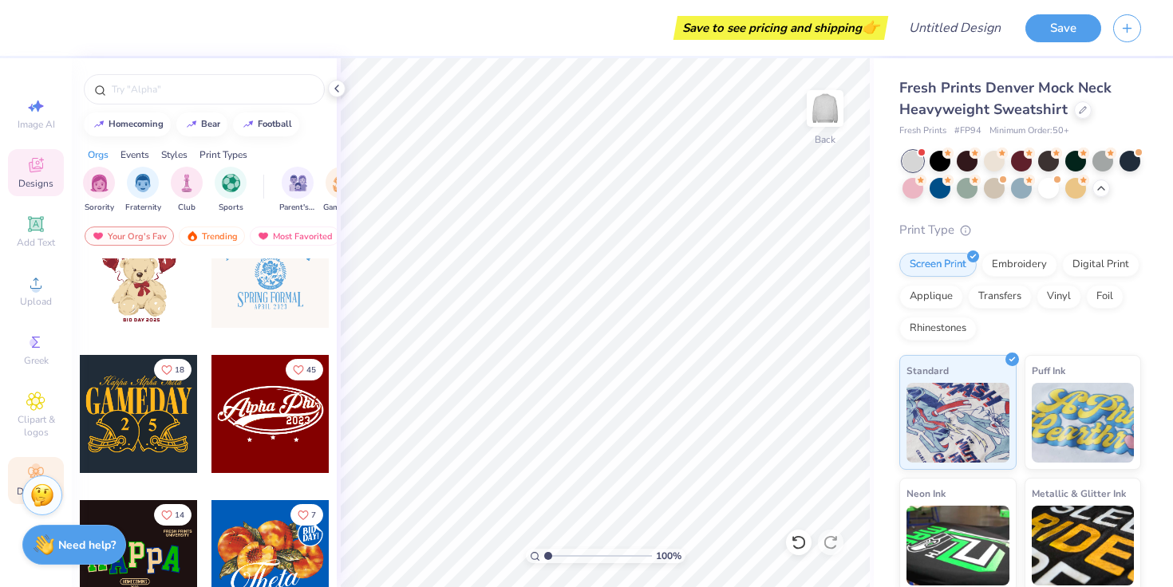
scroll to position [0, 0]
click at [33, 467] on circle at bounding box center [35, 467] width 9 height 9
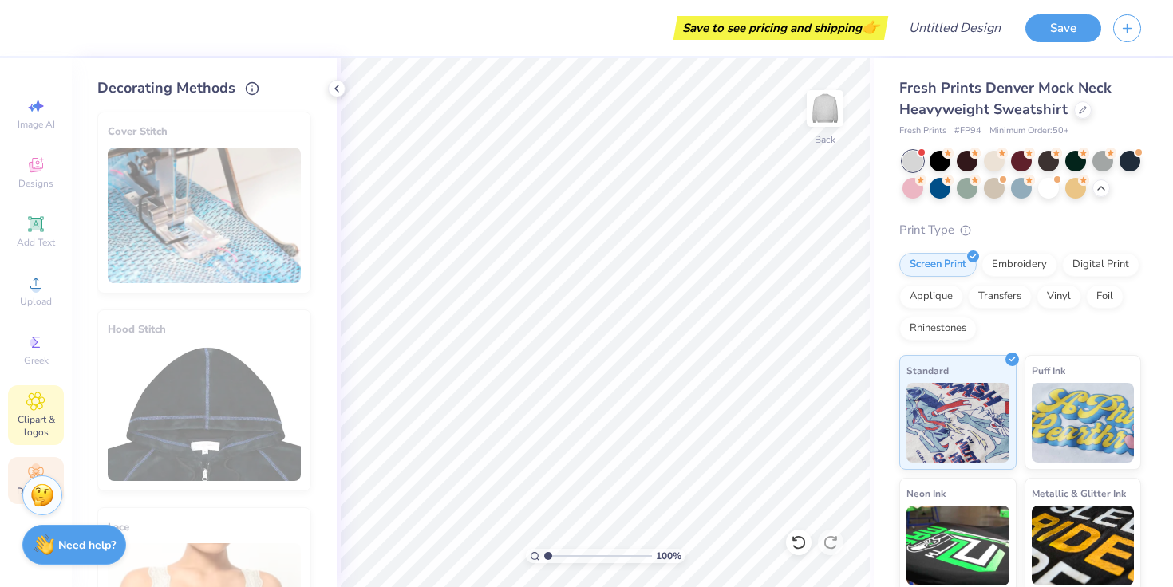
click at [41, 407] on icon at bounding box center [35, 401] width 18 height 19
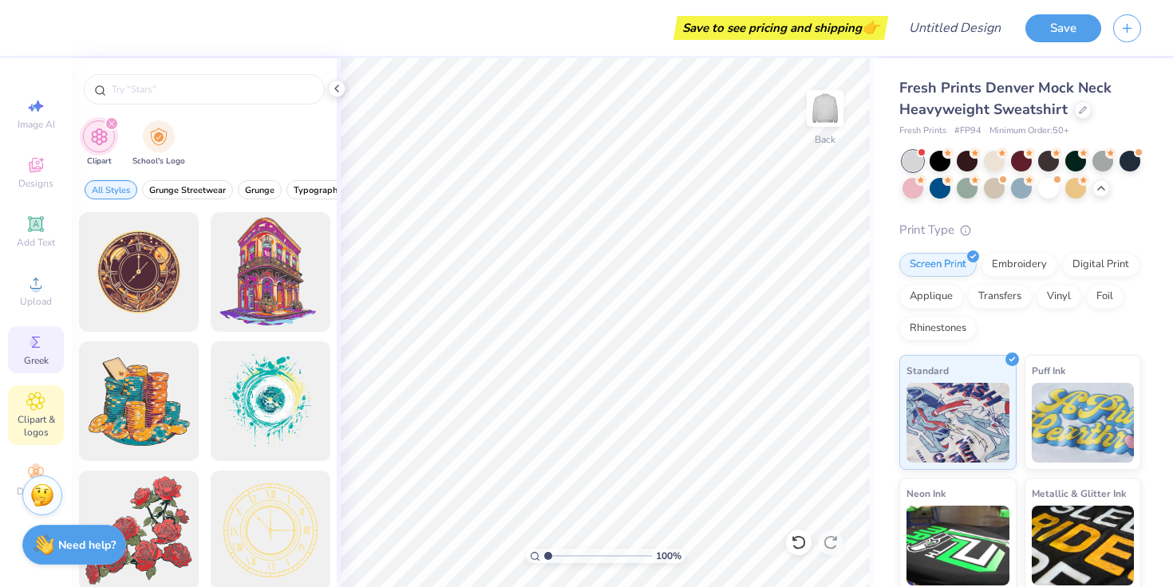
click at [37, 356] on span "Greek" at bounding box center [36, 360] width 25 height 13
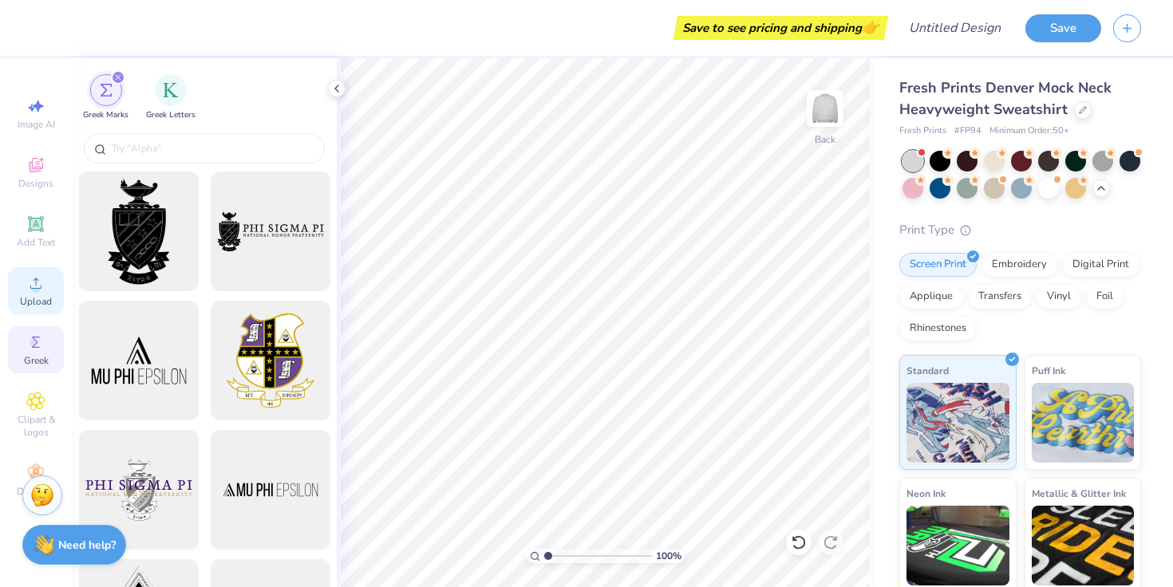
click at [34, 307] on span "Upload" at bounding box center [36, 301] width 32 height 13
click at [38, 238] on span "Add Text" at bounding box center [36, 242] width 38 height 13
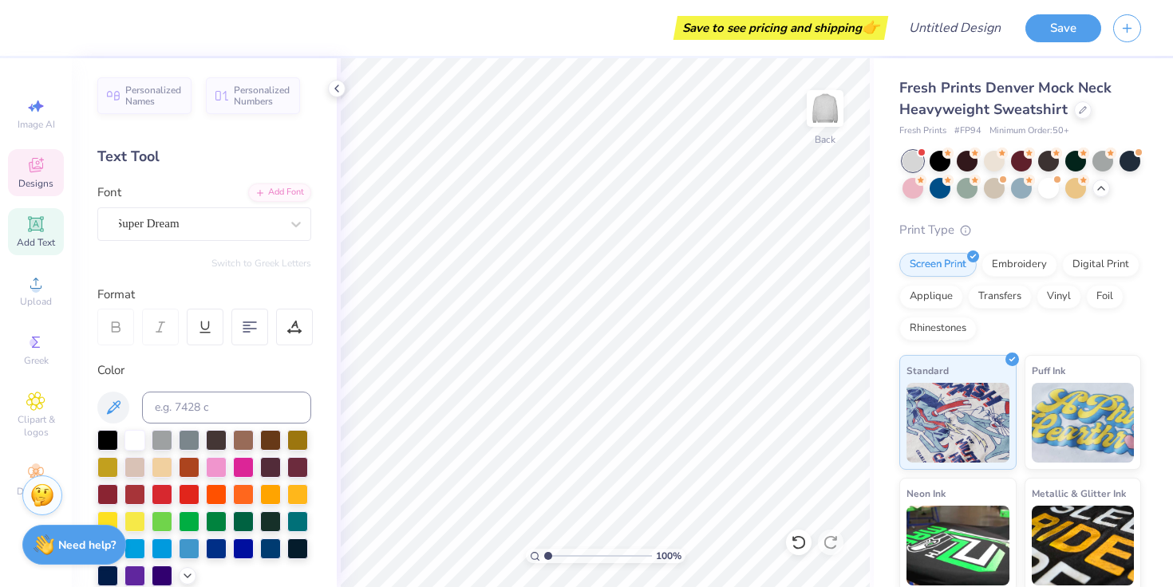
click at [35, 170] on icon at bounding box center [36, 167] width 13 height 10
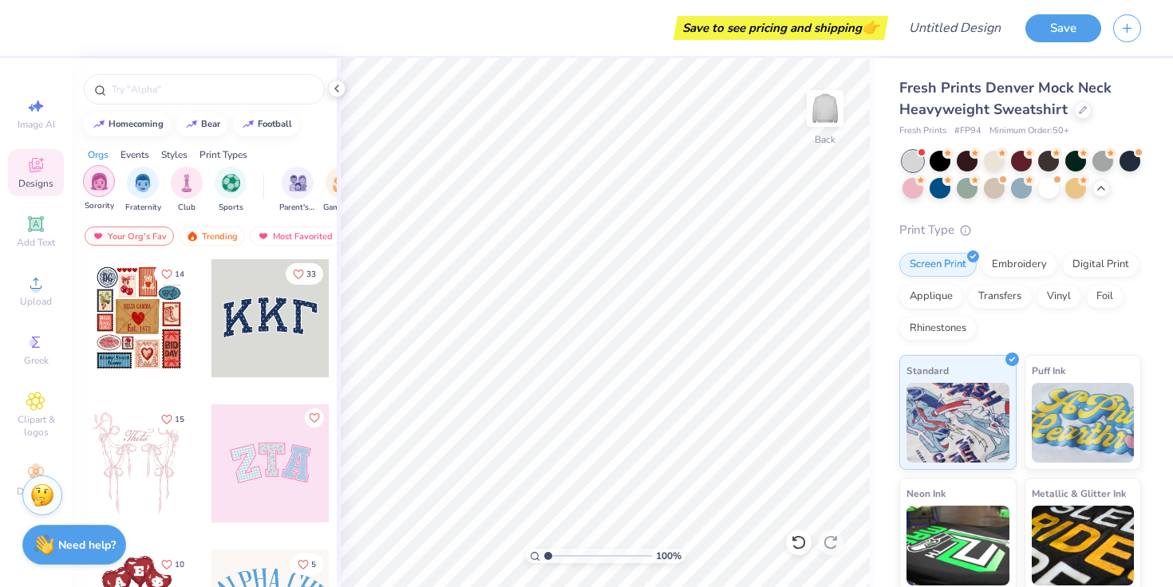
click at [108, 183] on img "filter for Sorority" at bounding box center [99, 181] width 18 height 18
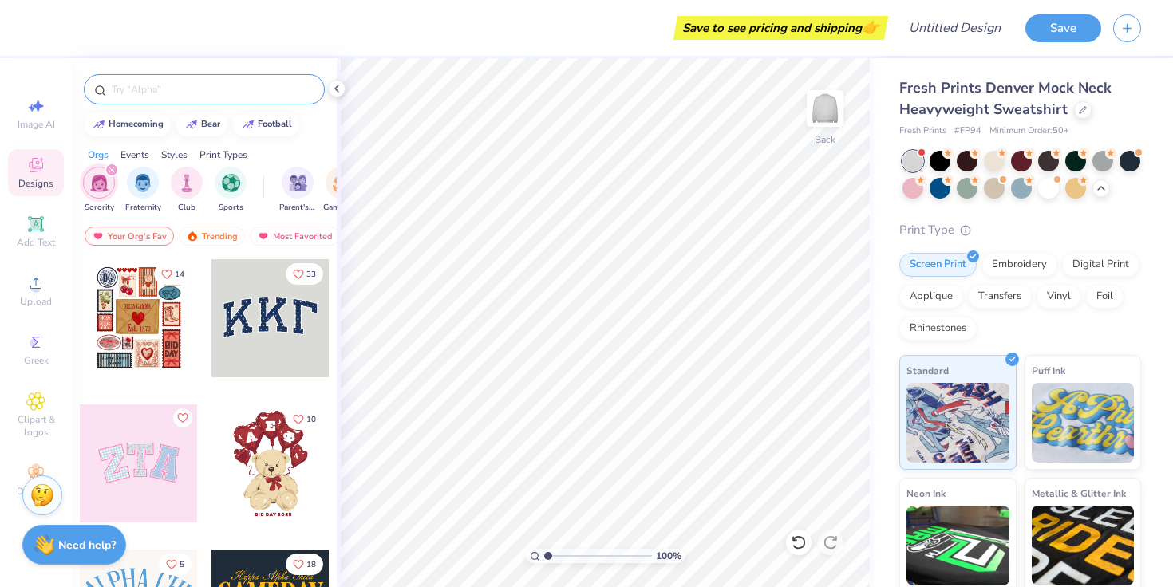
click at [187, 93] on input "text" at bounding box center [212, 89] width 204 height 16
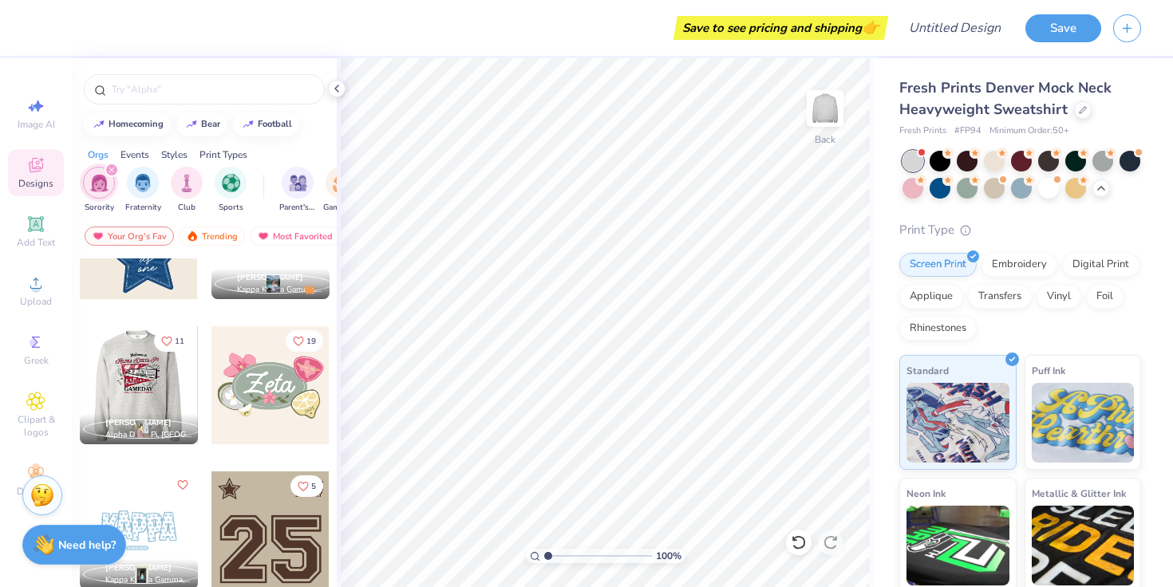
scroll to position [1069, 0]
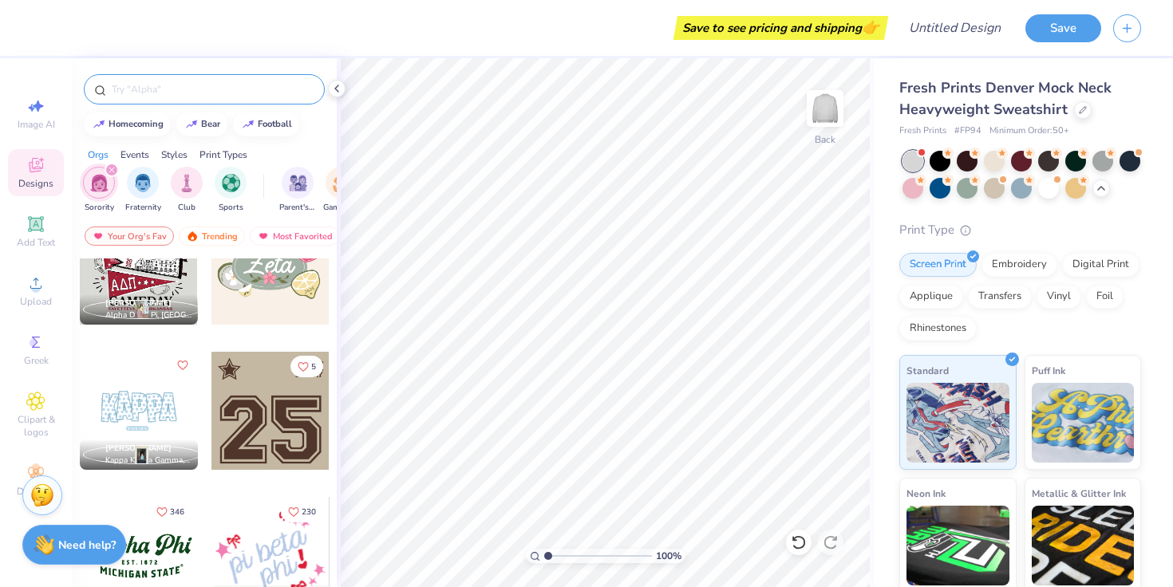
click at [183, 97] on input "text" at bounding box center [212, 89] width 204 height 16
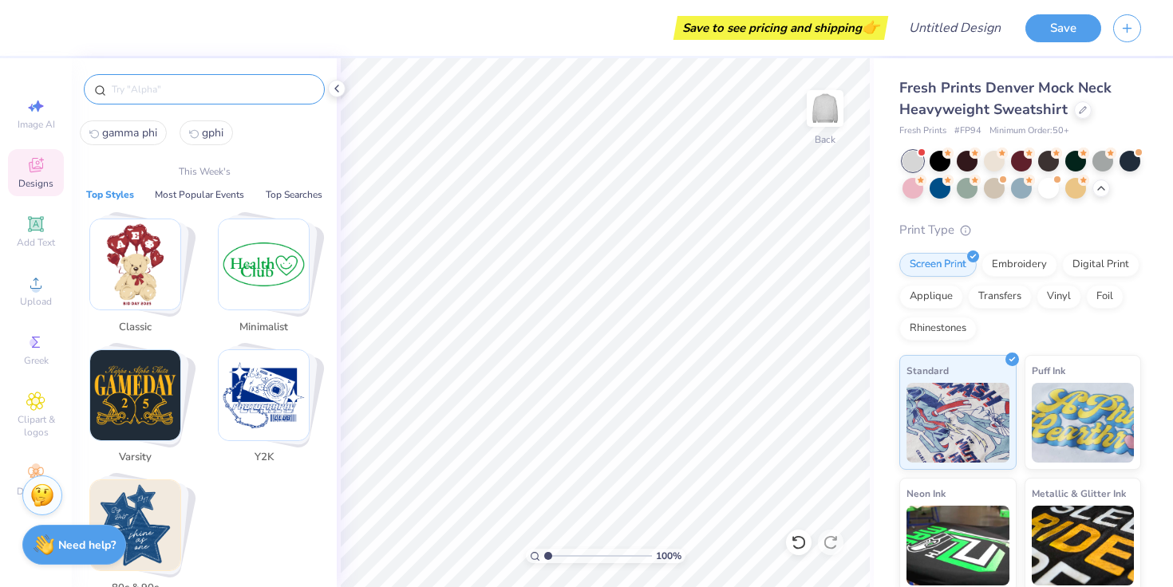
type input "p"
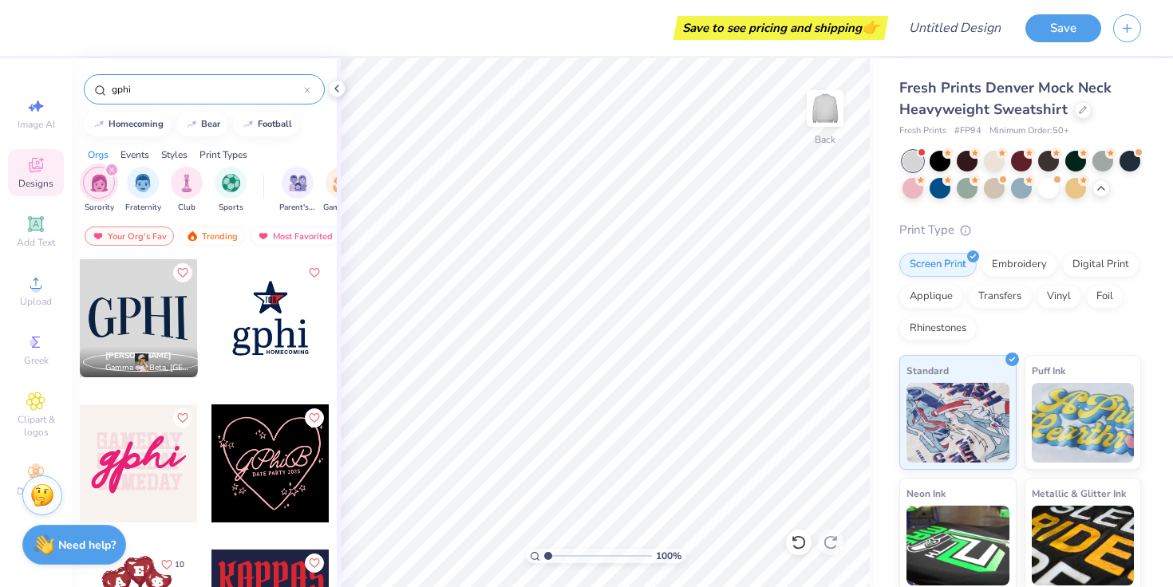
type input "gphi"
click at [273, 323] on div at bounding box center [270, 318] width 118 height 118
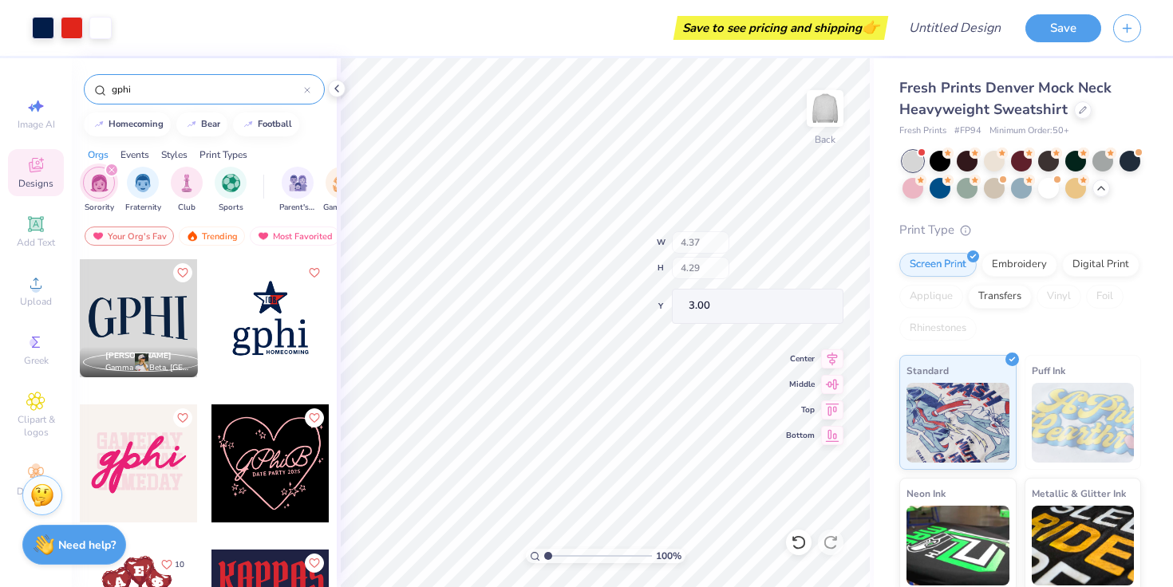
type input "4.33"
type input "2.13"
type input "5.16"
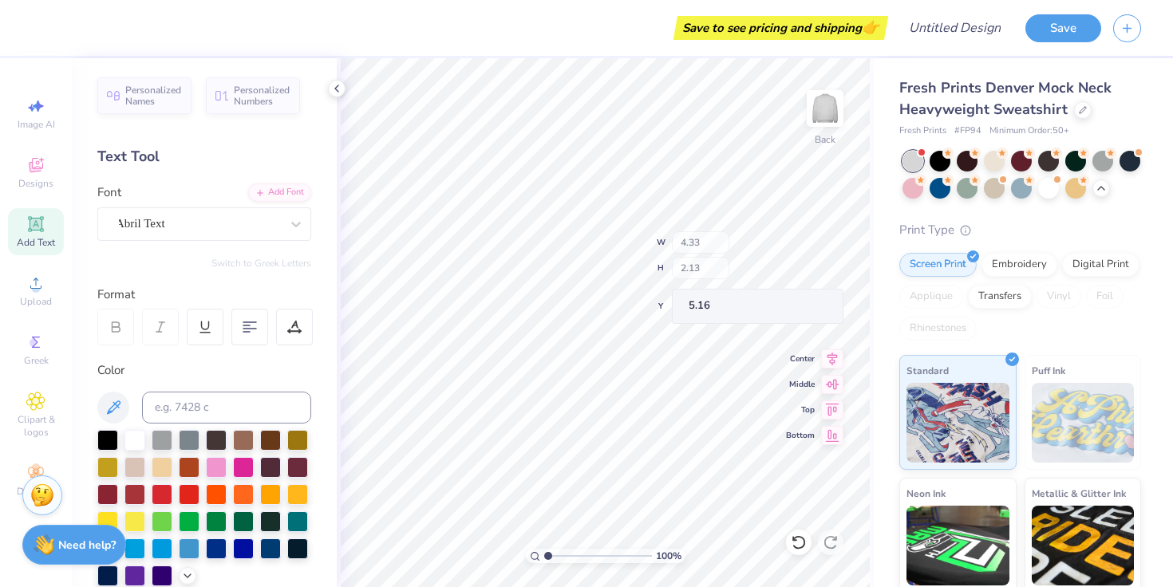
type input "2.41"
type input "0.22"
type input "6.98"
type input "4.33"
type input "2.13"
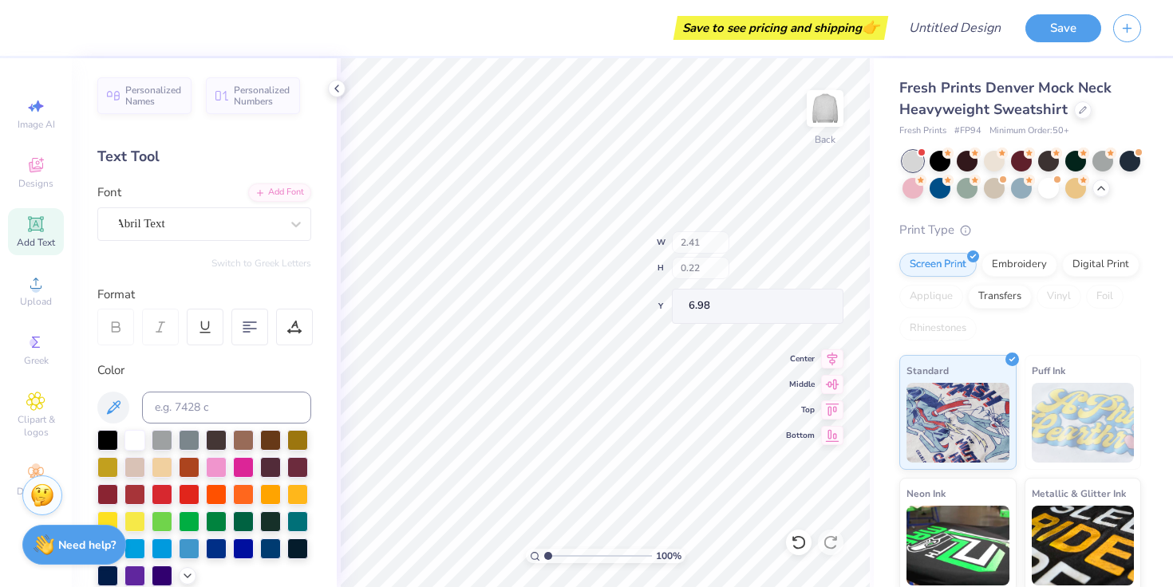
type input "5.16"
click at [118, 90] on icon at bounding box center [113, 94] width 13 height 10
type input "12.43"
type input "2.00"
type input "9.00"
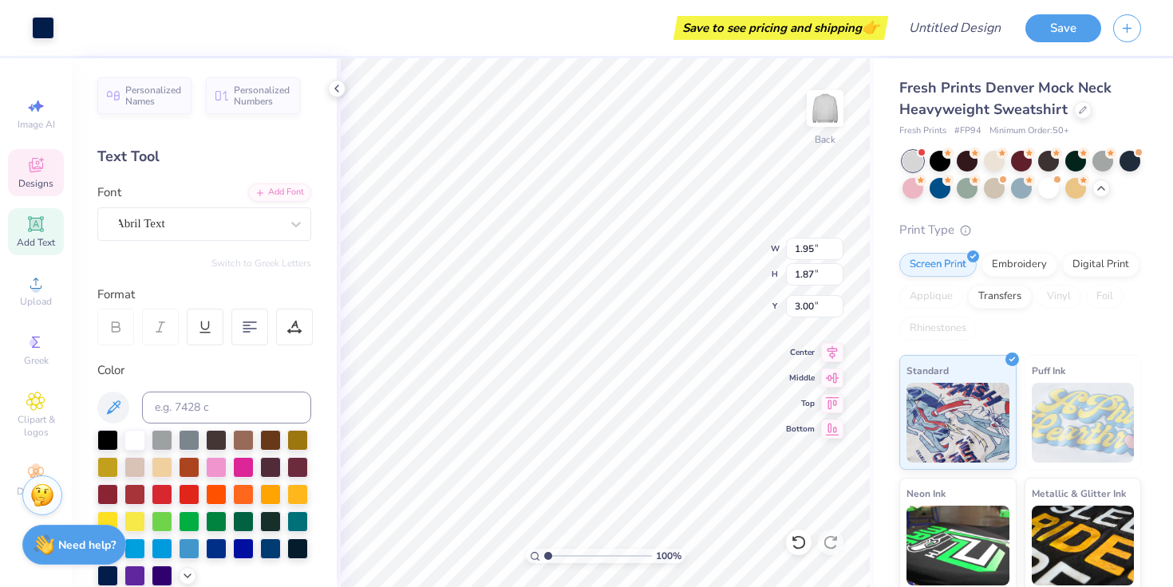
type input "0.75"
type input "0.51"
type input "3.83"
type input "4.33"
type input "2.13"
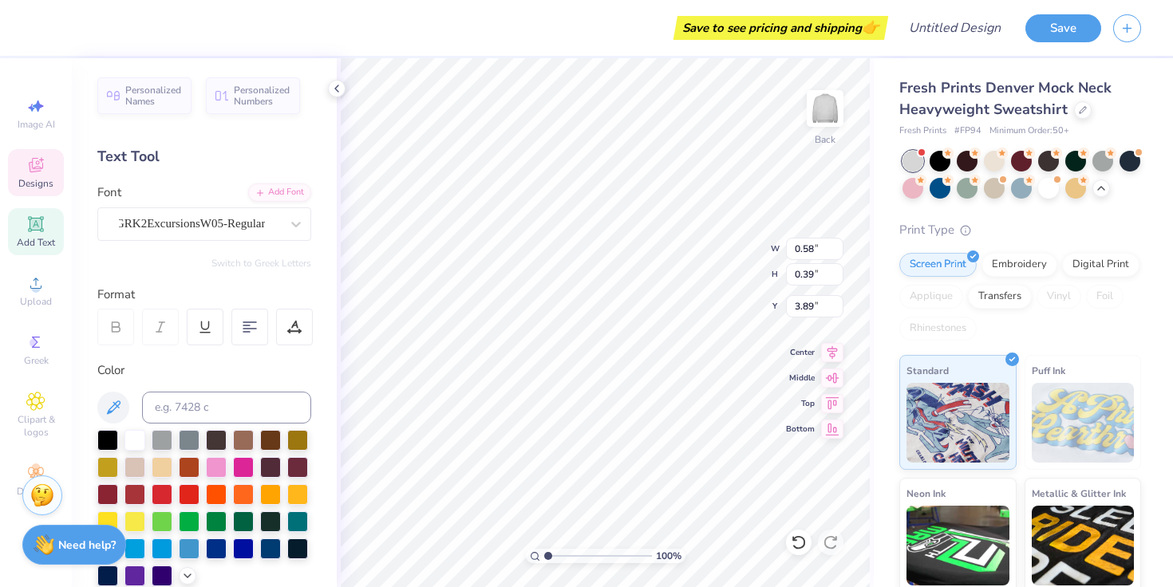
type input "5.16"
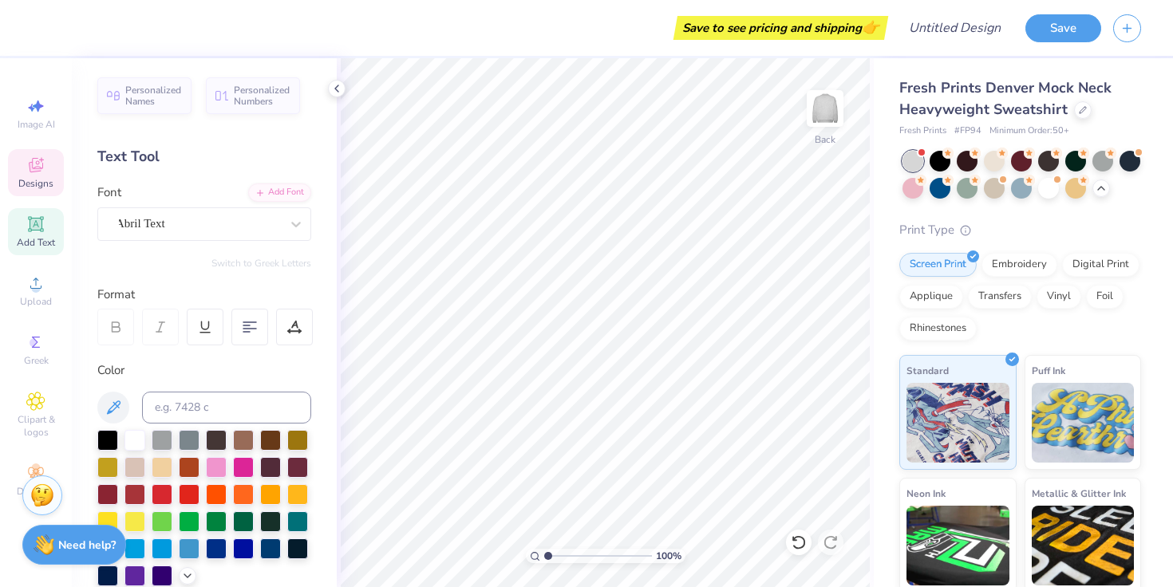
click at [25, 183] on span "Designs" at bounding box center [35, 183] width 35 height 13
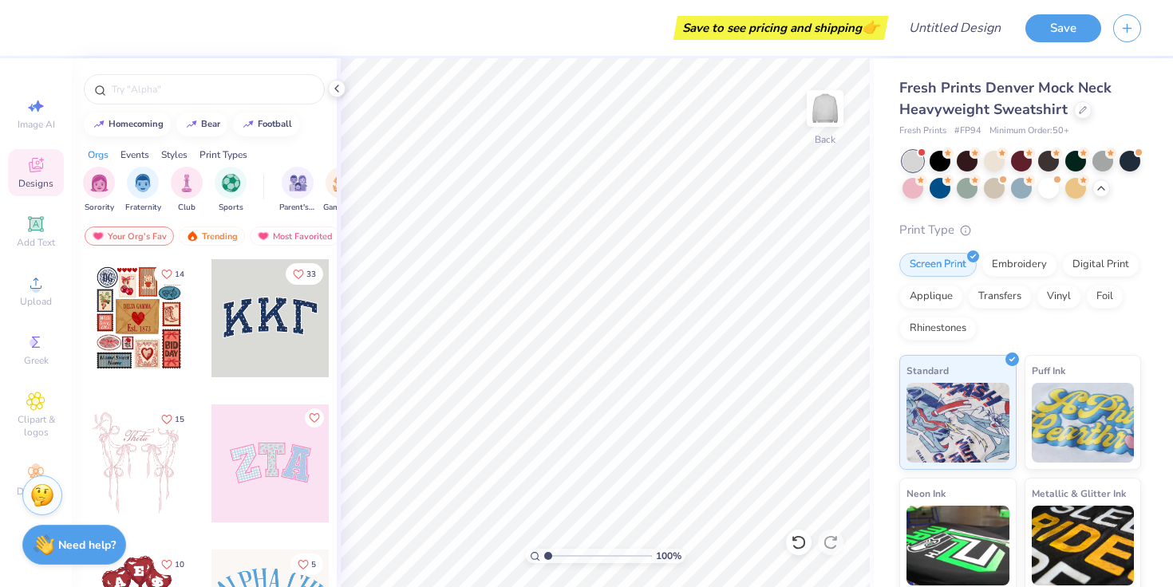
click at [304, 328] on div at bounding box center [270, 318] width 118 height 118
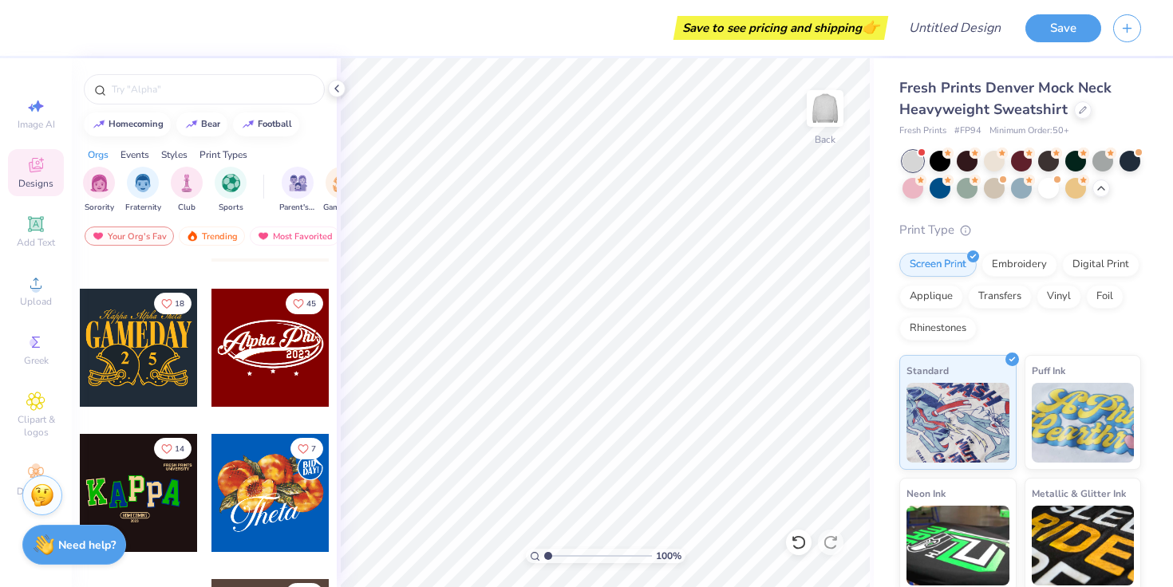
scroll to position [400, 0]
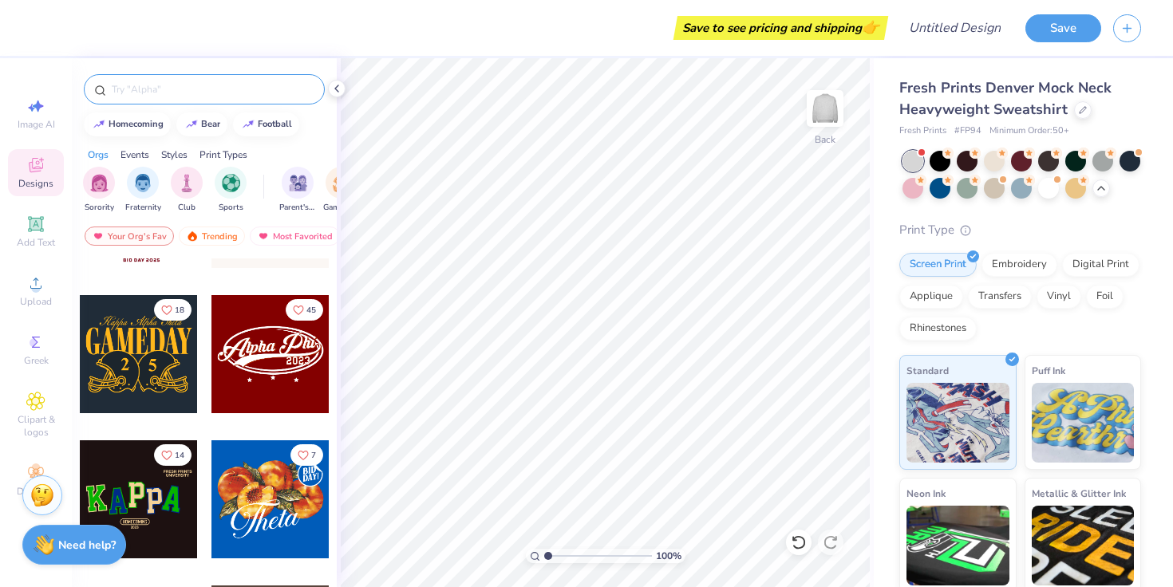
click at [200, 100] on div at bounding box center [204, 89] width 241 height 30
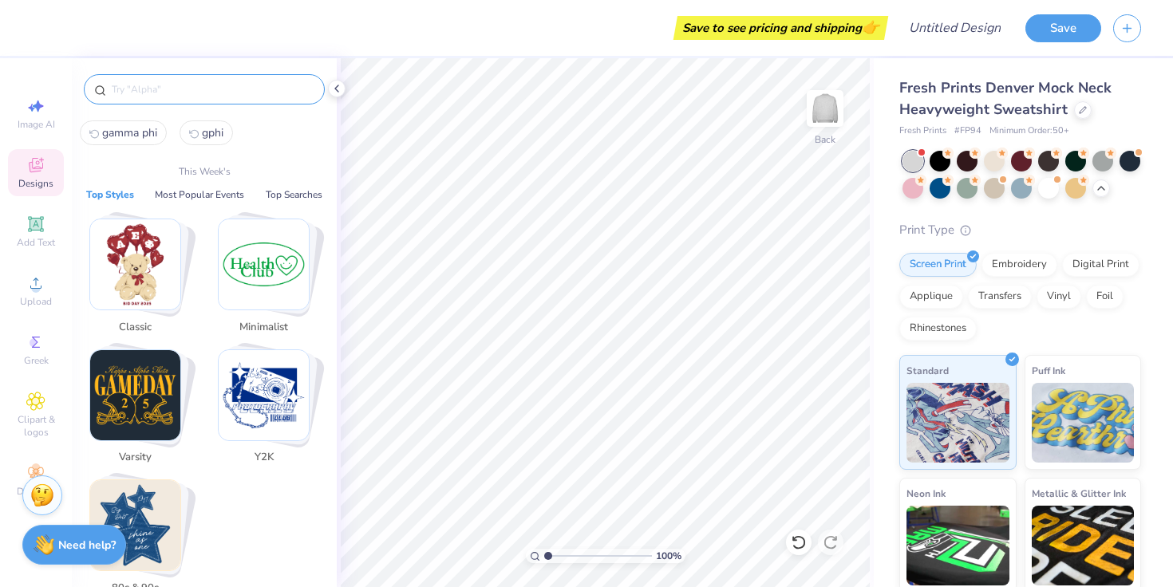
click at [200, 93] on input "text" at bounding box center [212, 89] width 204 height 16
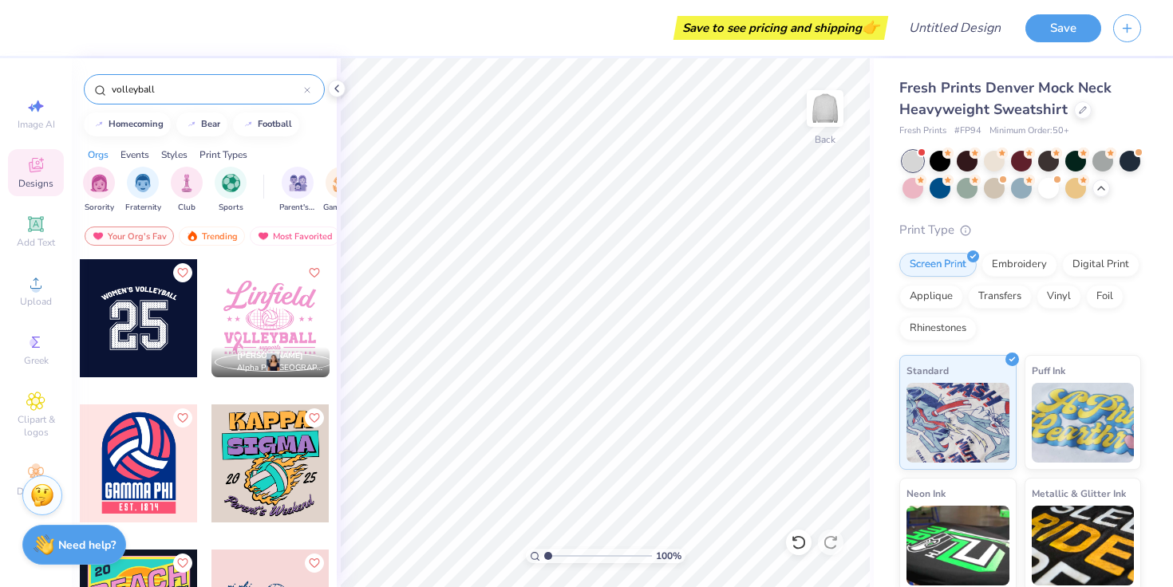
scroll to position [0, 0]
type input "volleyball"
click at [141, 325] on div at bounding box center [139, 318] width 118 height 118
click at [307, 91] on icon at bounding box center [307, 90] width 6 height 6
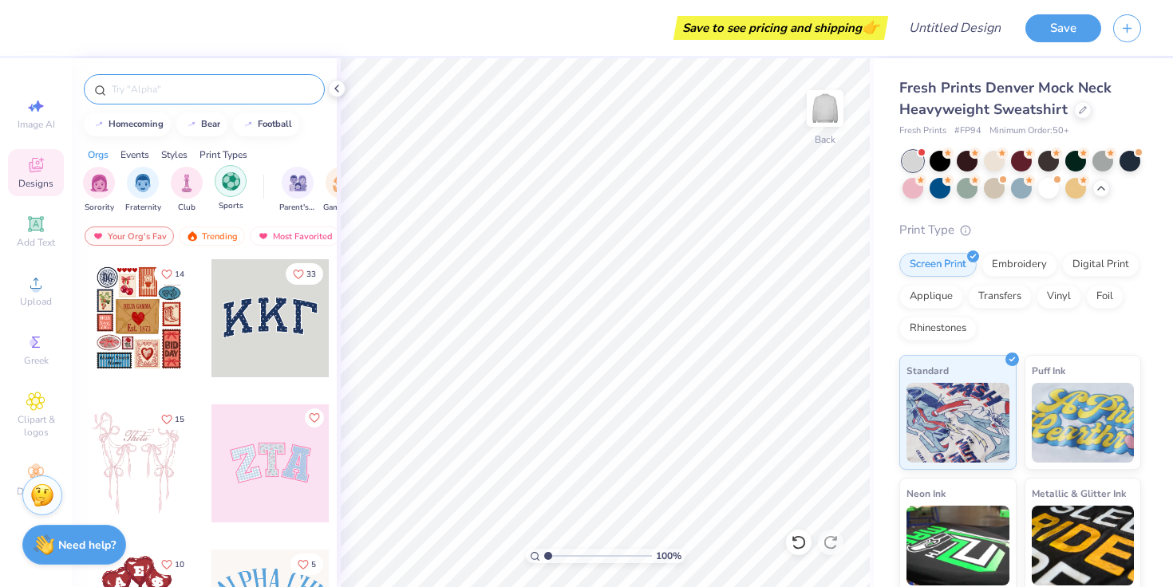
click at [236, 170] on div "filter for Sports" at bounding box center [231, 181] width 32 height 32
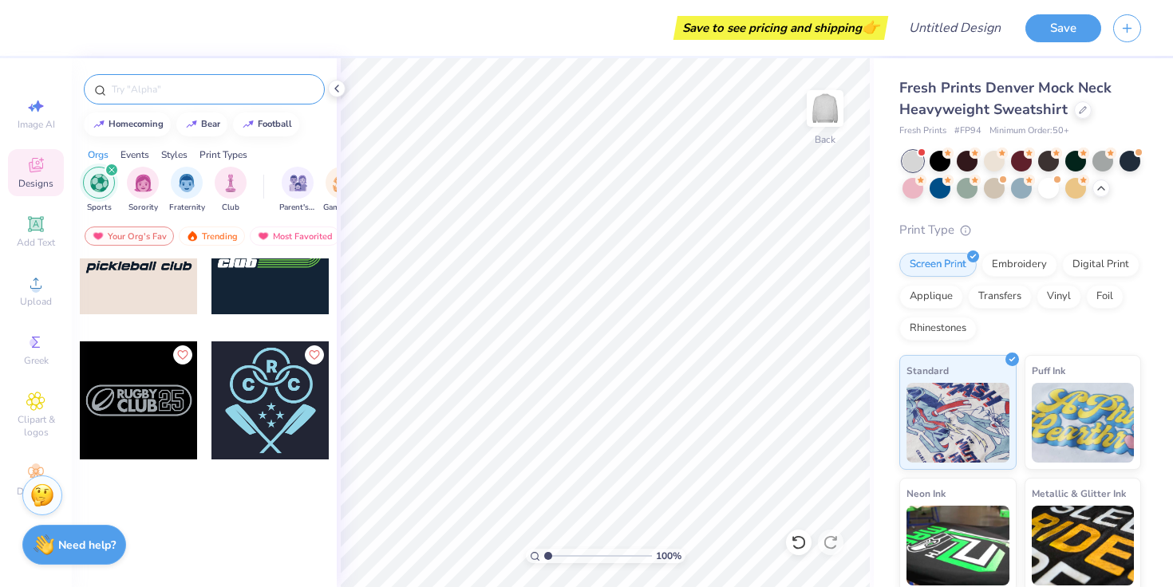
scroll to position [3793, 0]
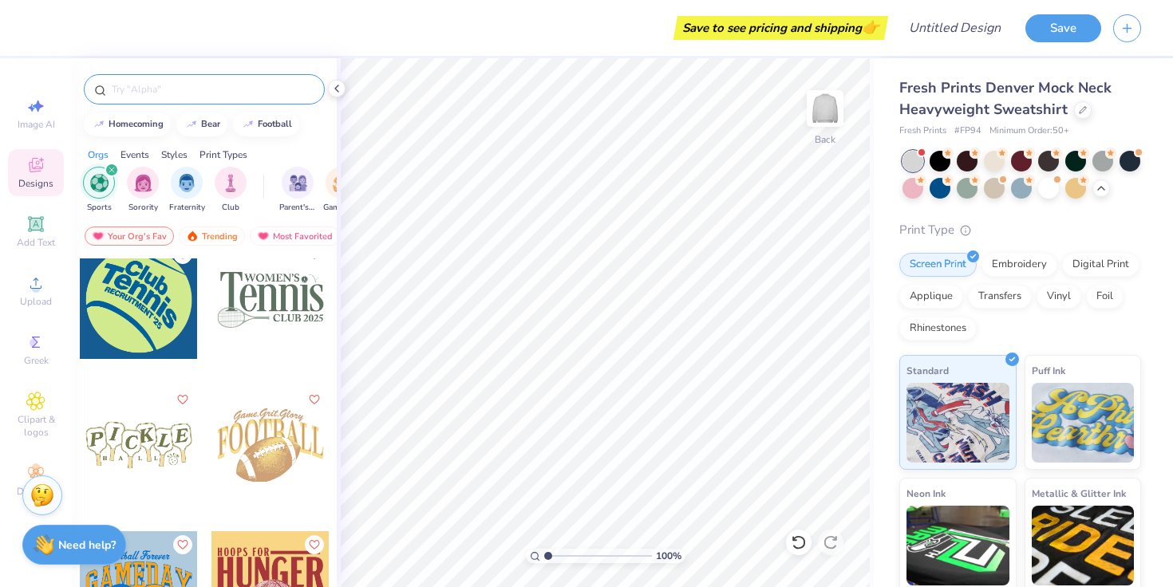
click at [306, 87] on input "text" at bounding box center [212, 89] width 204 height 16
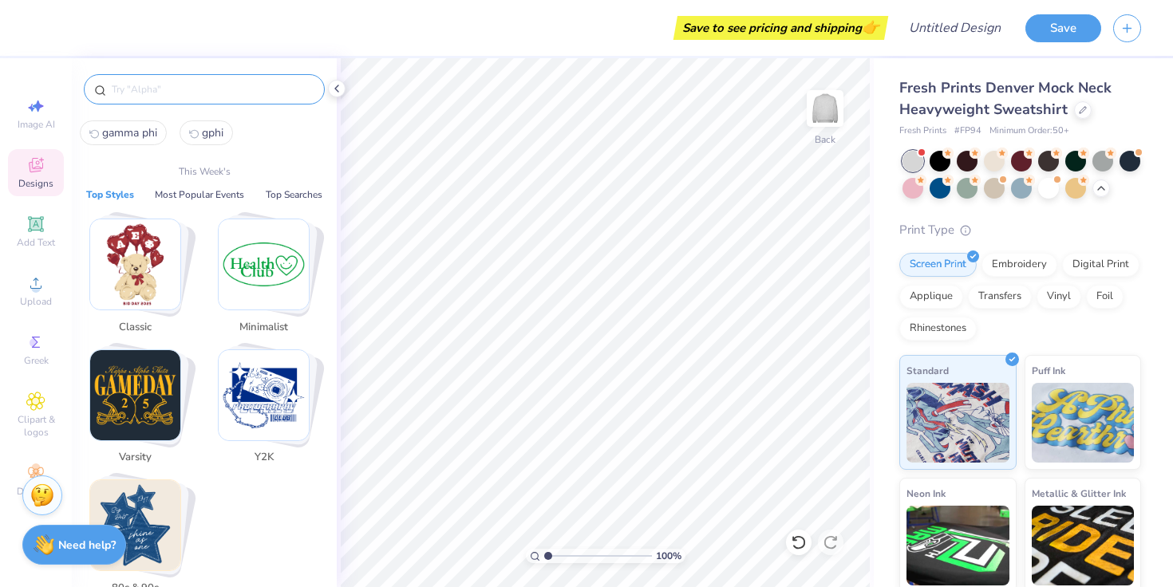
scroll to position [0, 0]
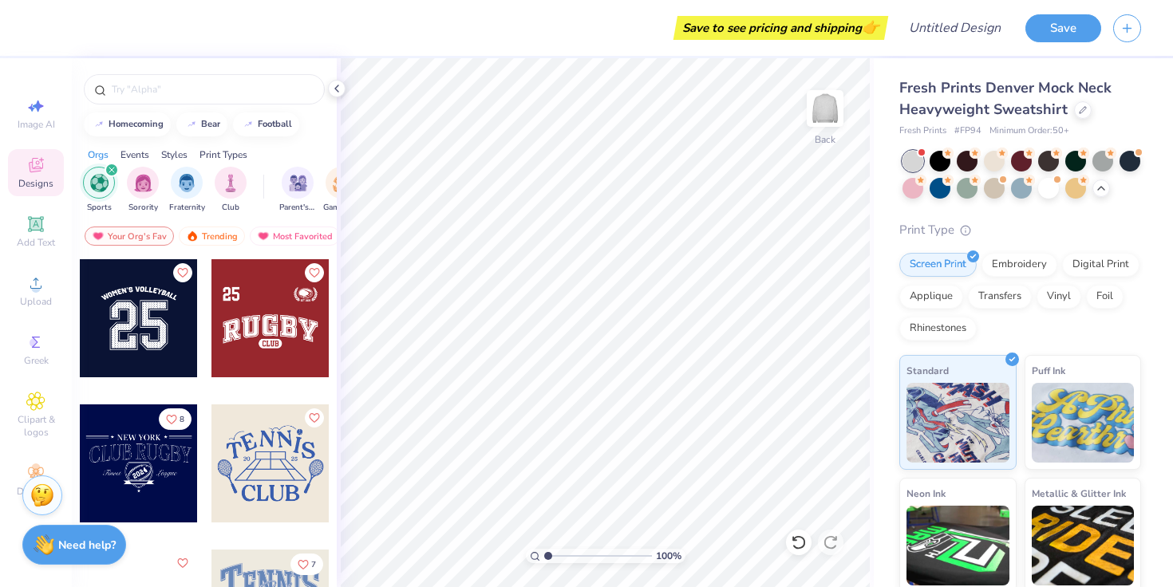
click at [26, 172] on div "Designs" at bounding box center [36, 172] width 56 height 47
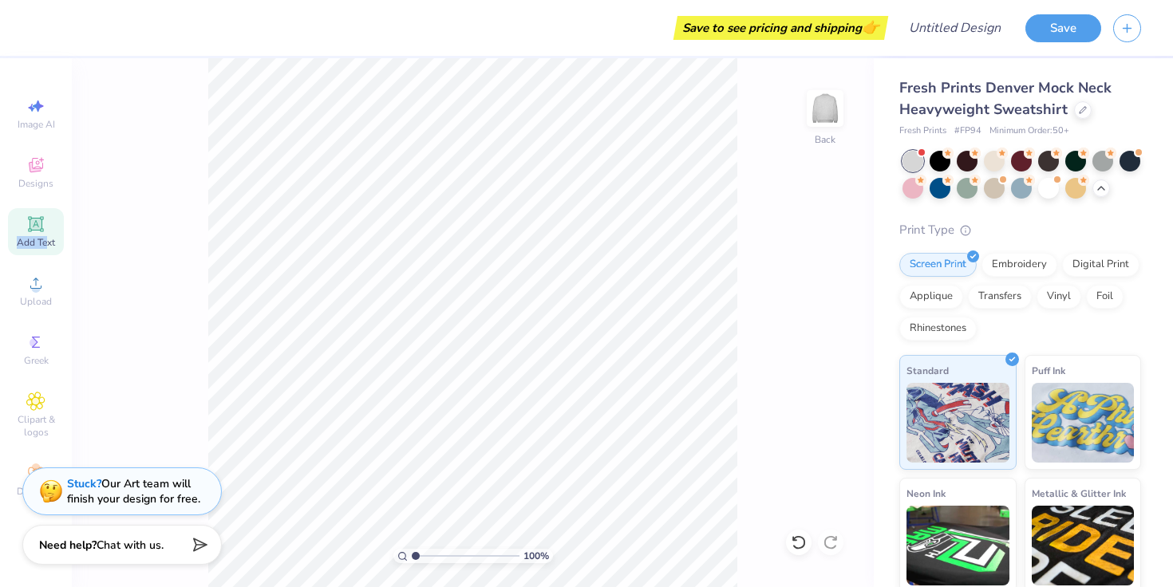
click at [45, 235] on div "Add Text" at bounding box center [36, 231] width 56 height 47
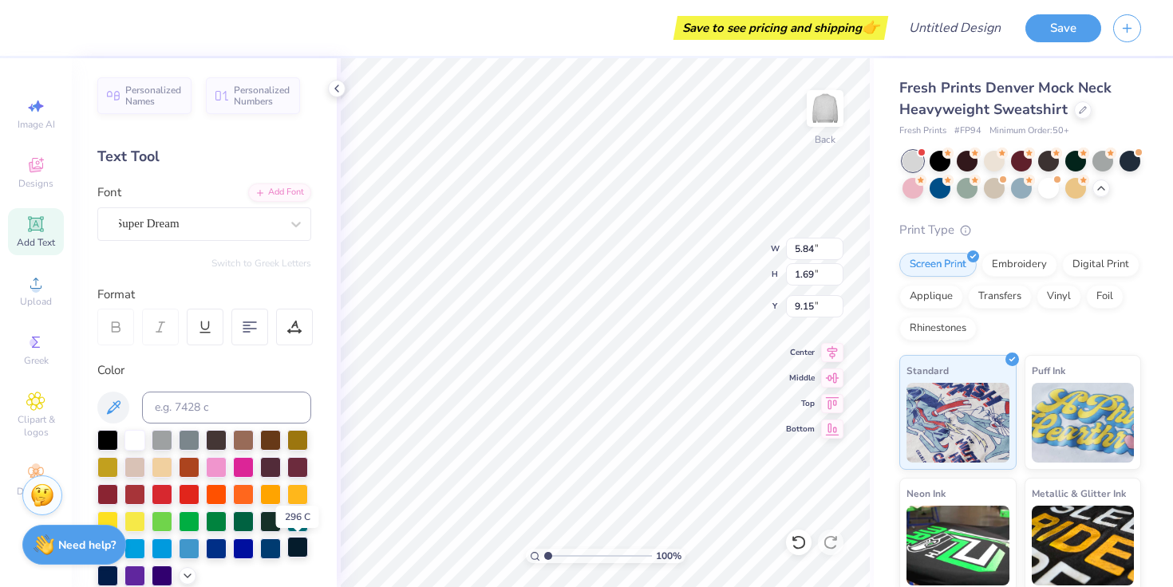
click at [299, 550] on div at bounding box center [297, 547] width 21 height 21
click at [104, 577] on div at bounding box center [107, 574] width 21 height 21
click at [198, 223] on div "Super Dream" at bounding box center [198, 223] width 168 height 25
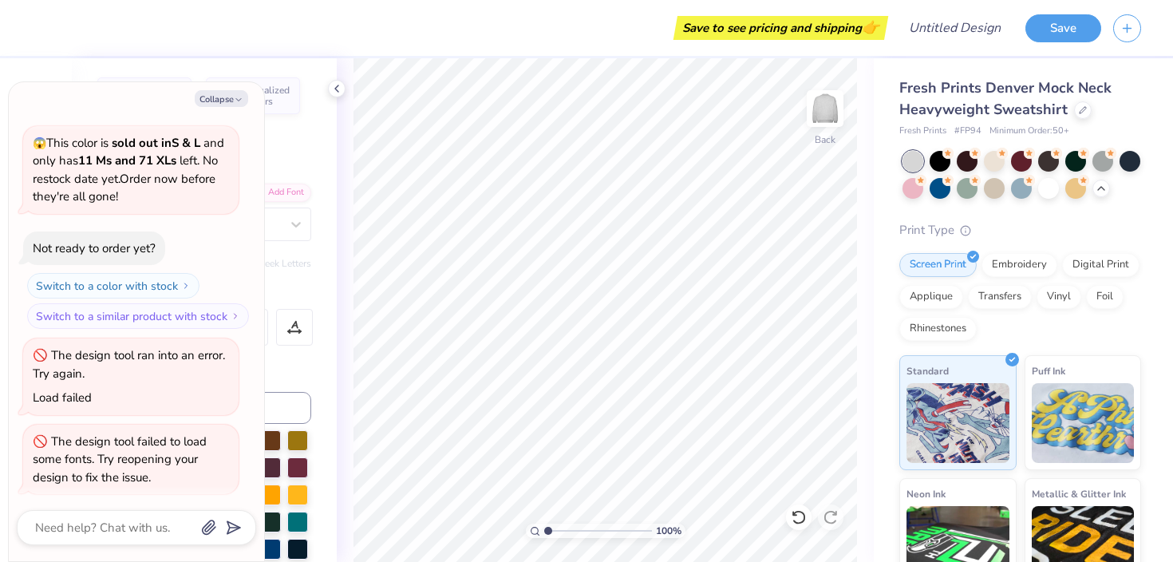
scroll to position [143, 0]
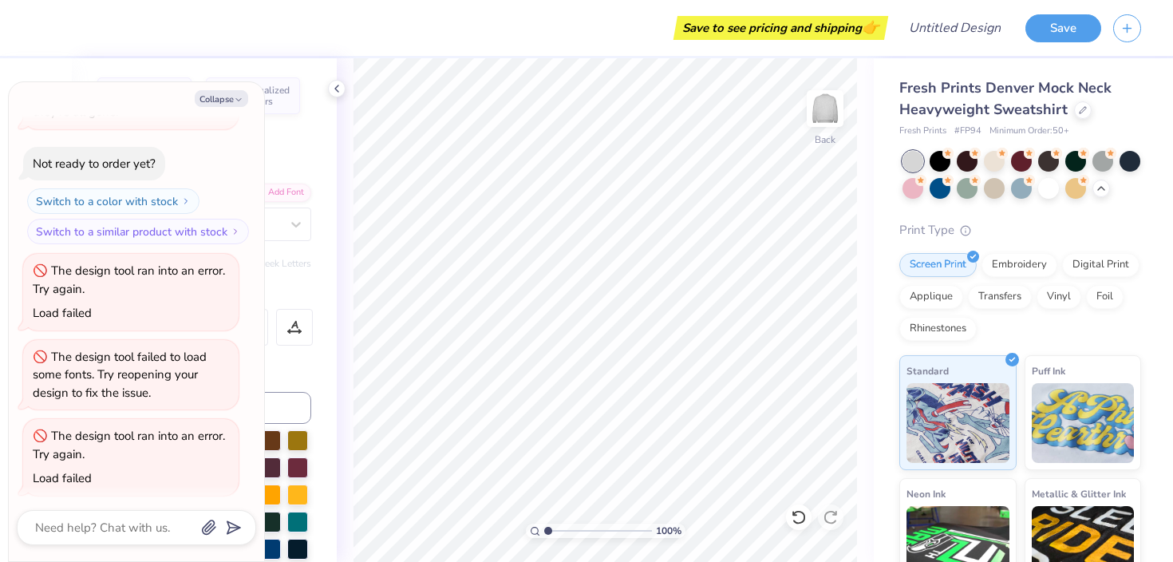
type textarea "x"
